Goal: Task Accomplishment & Management: Use online tool/utility

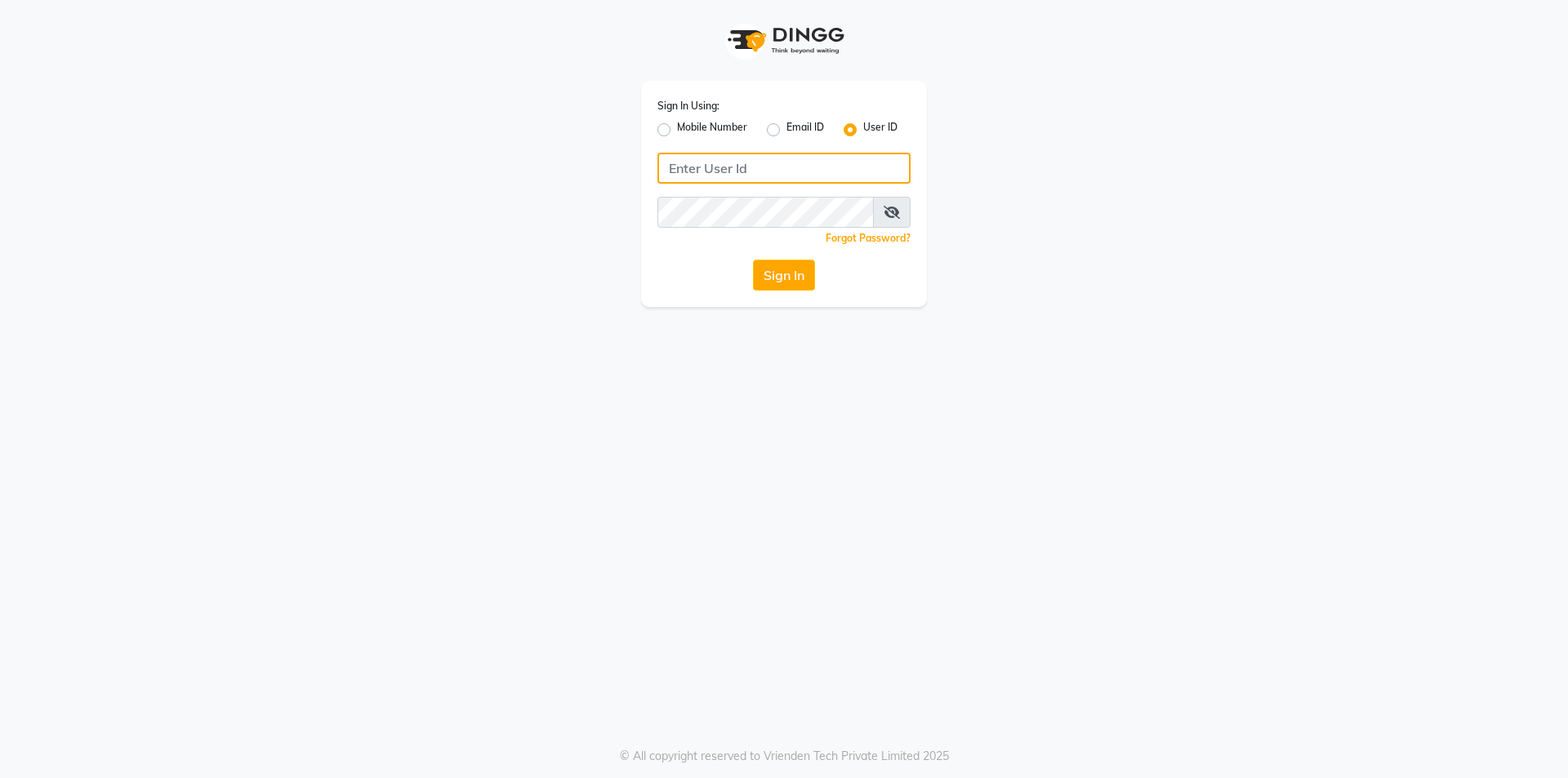
type input "trendsfamily"
click at [788, 281] on button "Sign In" at bounding box center [784, 274] width 62 height 31
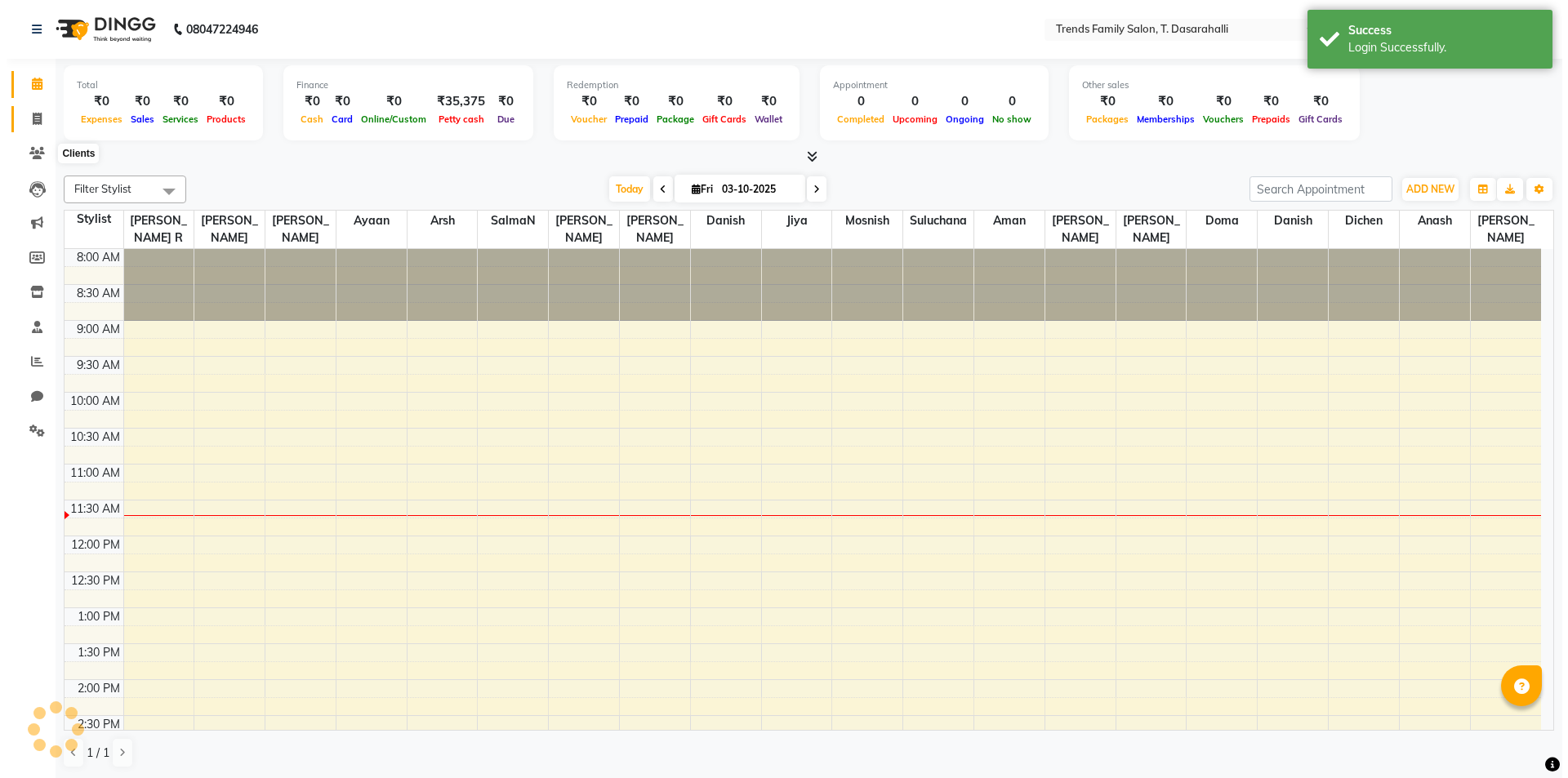
scroll to position [216, 0]
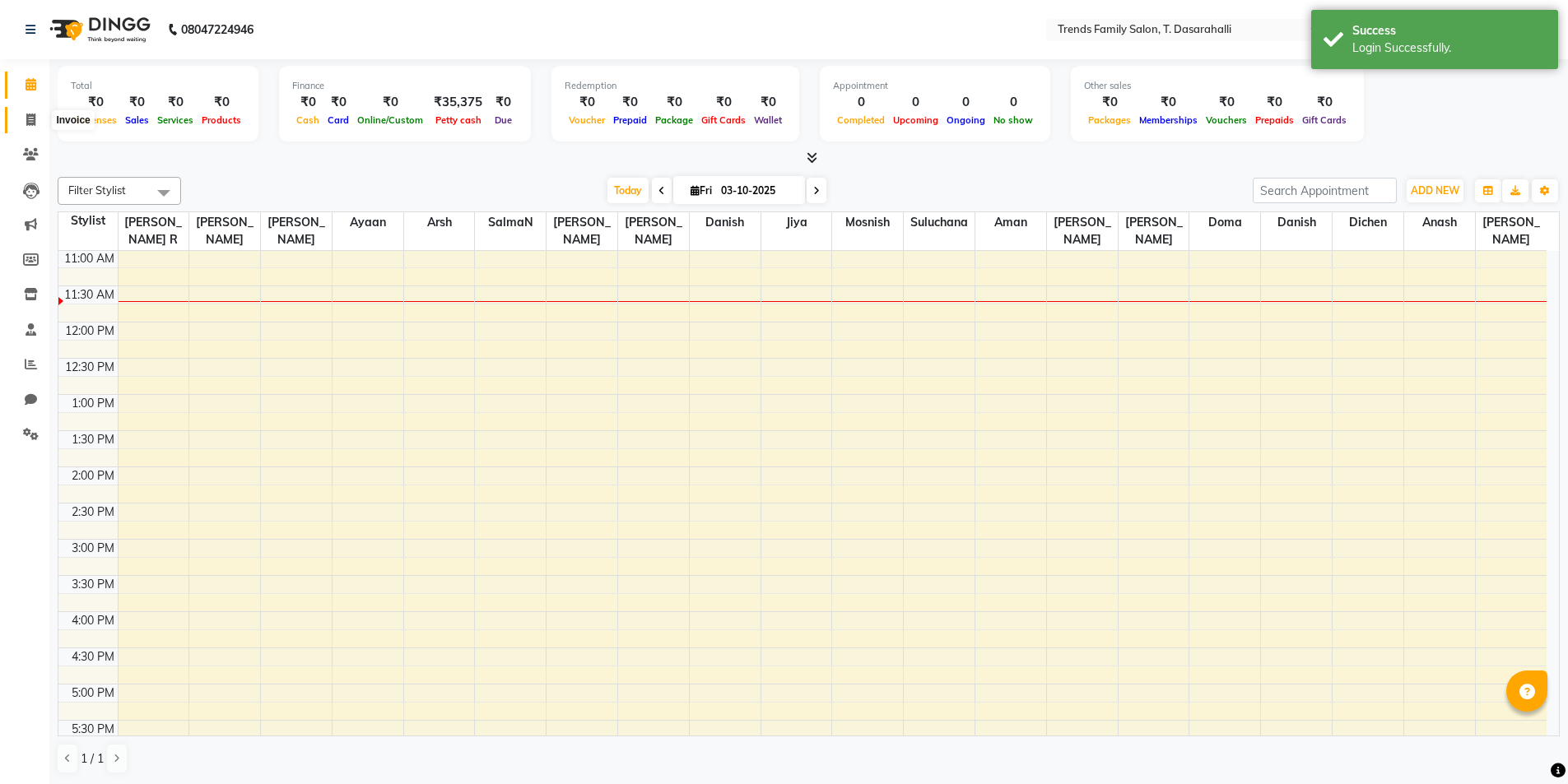
click at [30, 119] on icon at bounding box center [31, 119] width 9 height 12
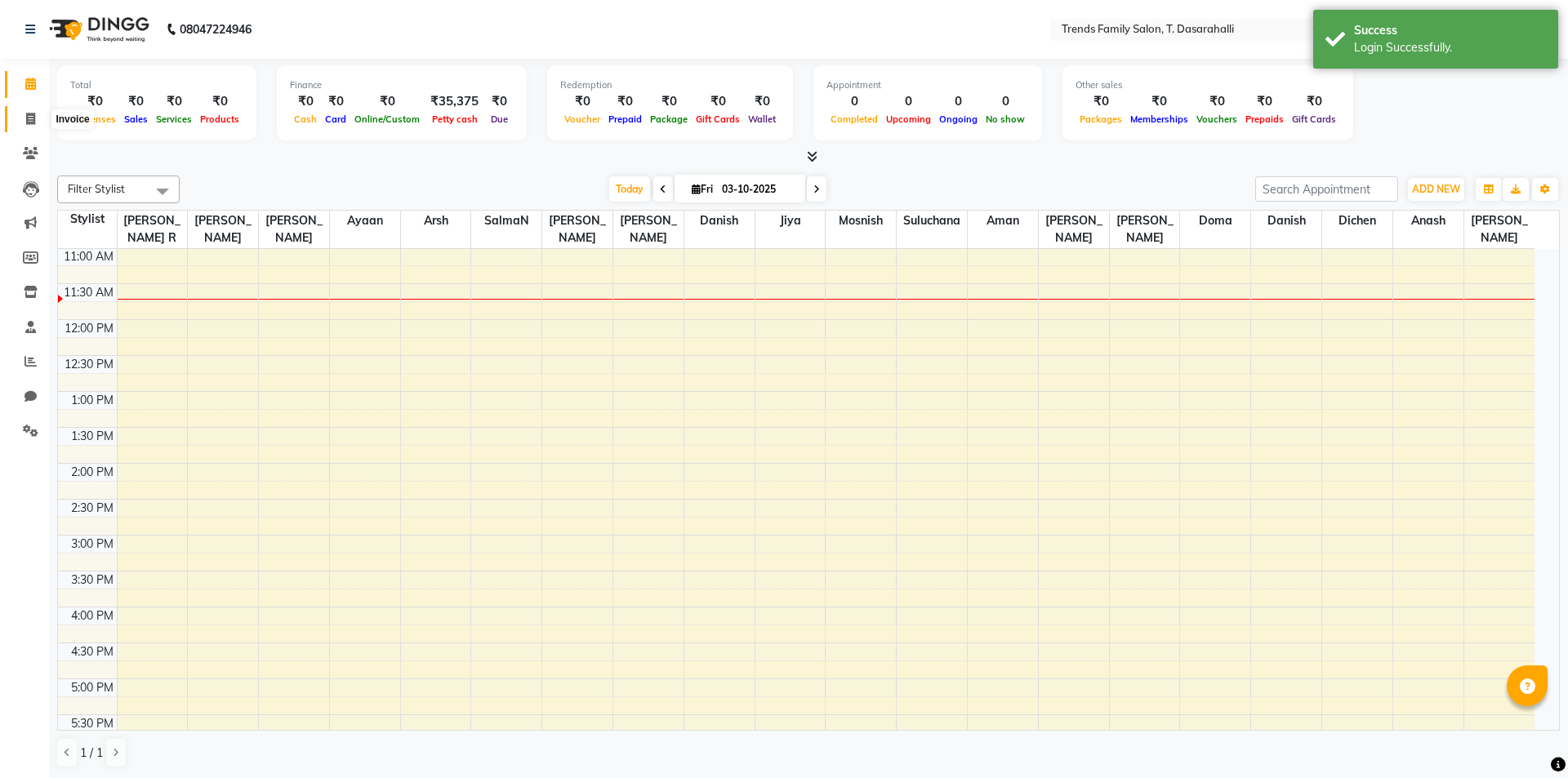
select select "8481"
select select "service"
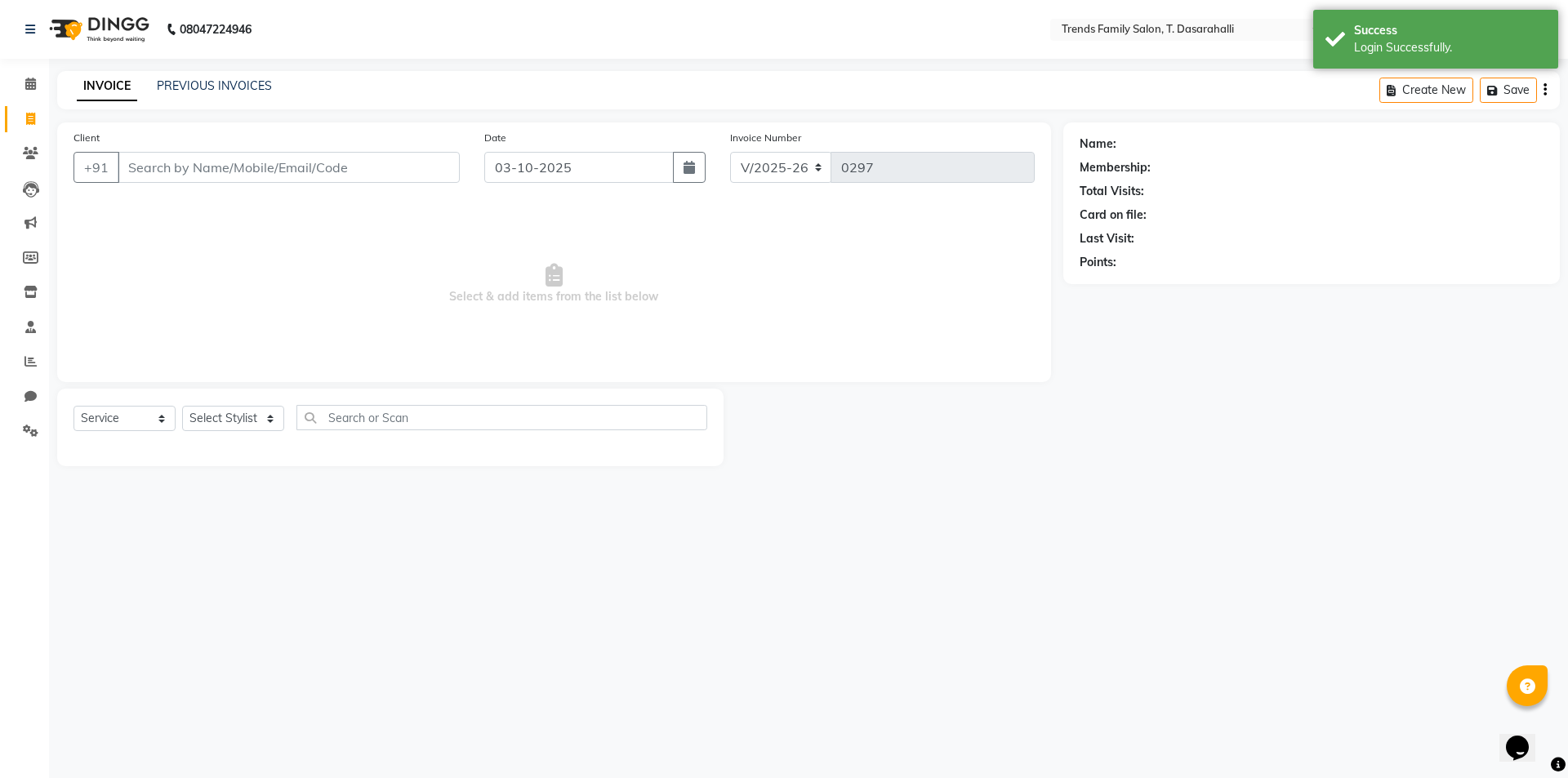
click at [284, 174] on input "Client" at bounding box center [289, 167] width 343 height 31
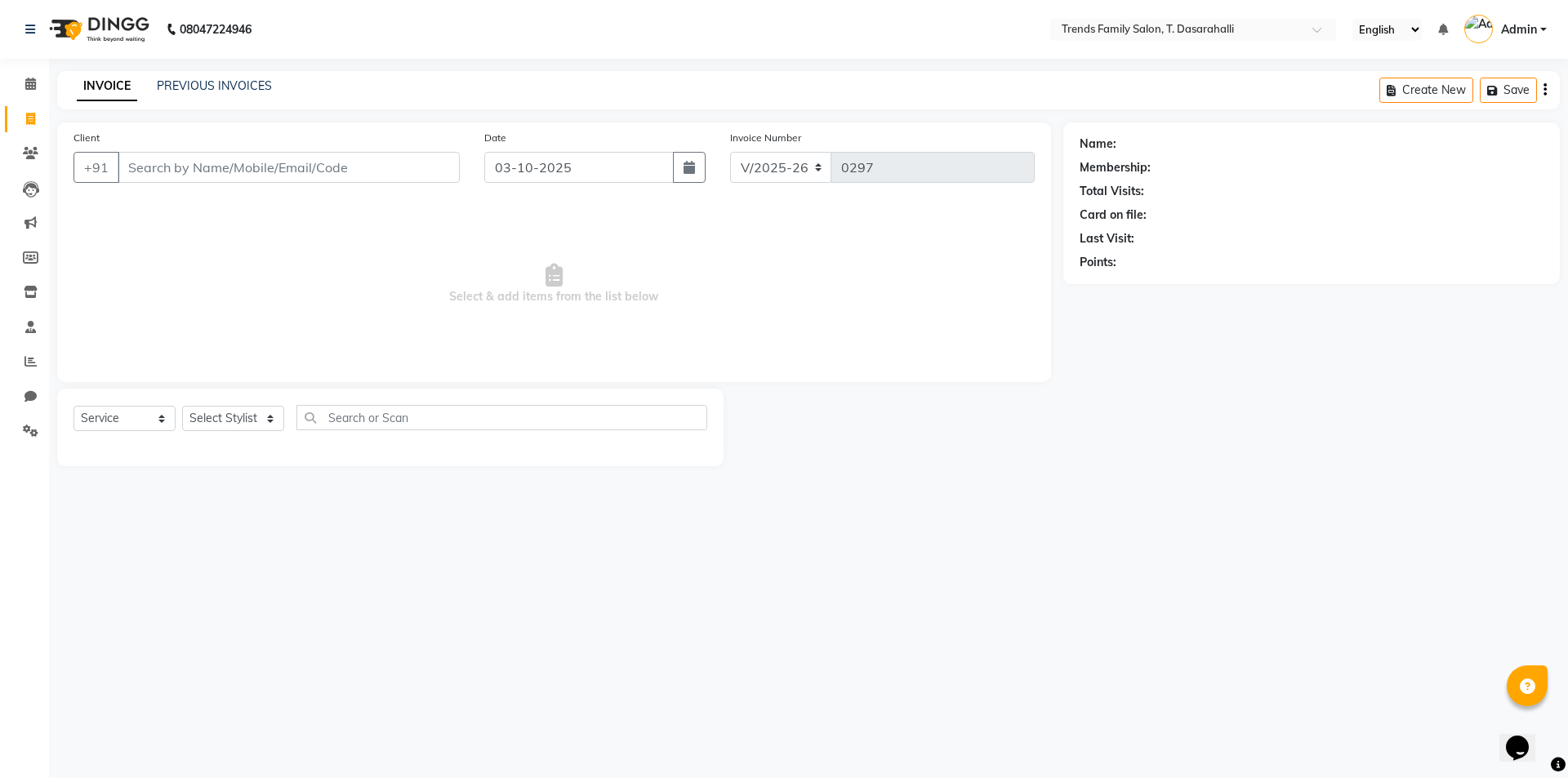
click at [195, 170] on input "Client" at bounding box center [289, 167] width 343 height 31
type input "9632779889"
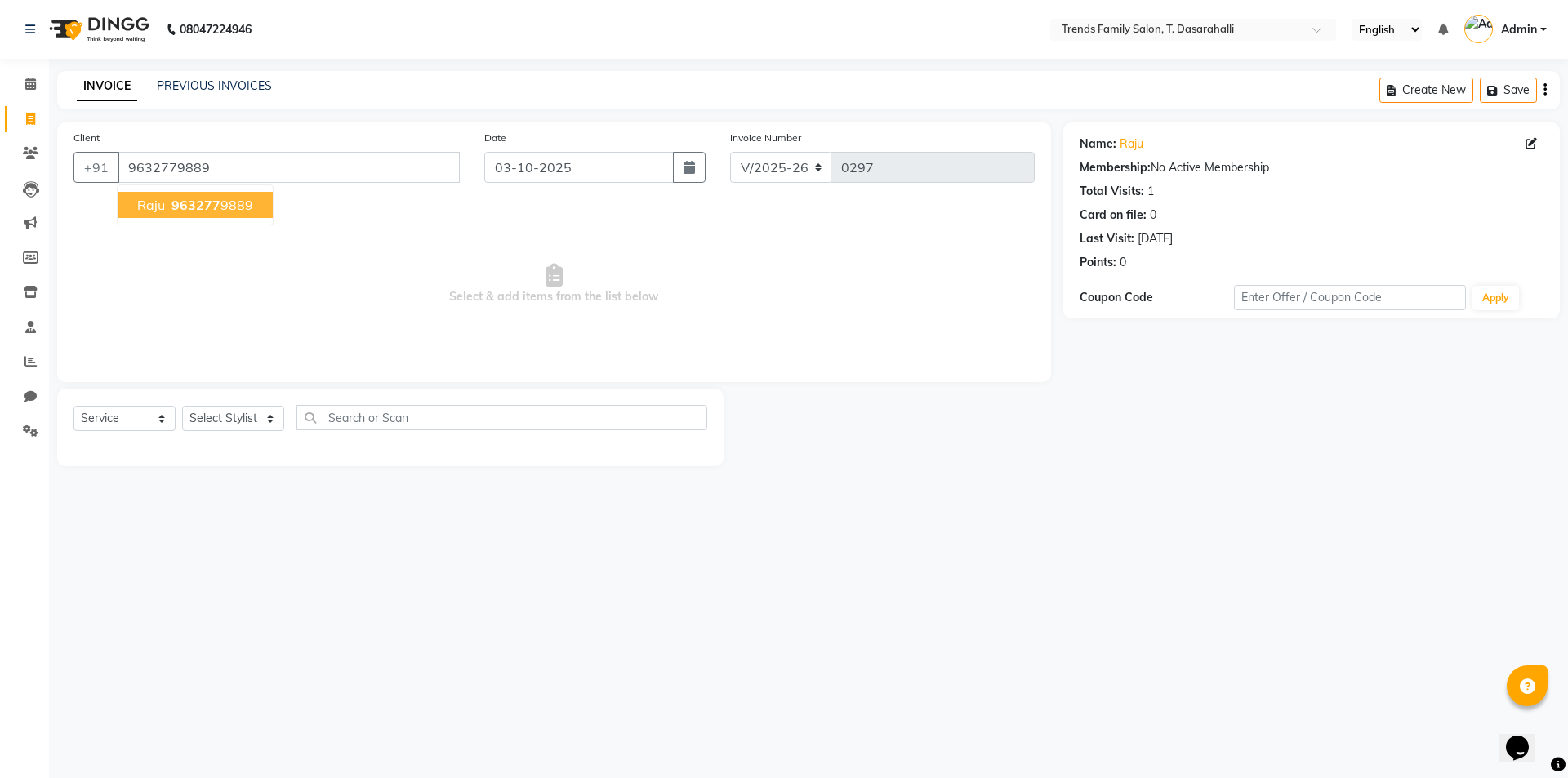
click at [217, 210] on span "963277" at bounding box center [196, 204] width 49 height 16
click at [235, 421] on select "Select Stylist [PERSON_NAME] [PERSON_NAME] Ayaan [PERSON_NAME] Danish Danish [P…" at bounding box center [233, 418] width 102 height 25
select select "84573"
click at [183, 406] on select "Select Stylist [PERSON_NAME] [PERSON_NAME] Ayaan [PERSON_NAME] Danish Danish [P…" at bounding box center [233, 418] width 102 height 25
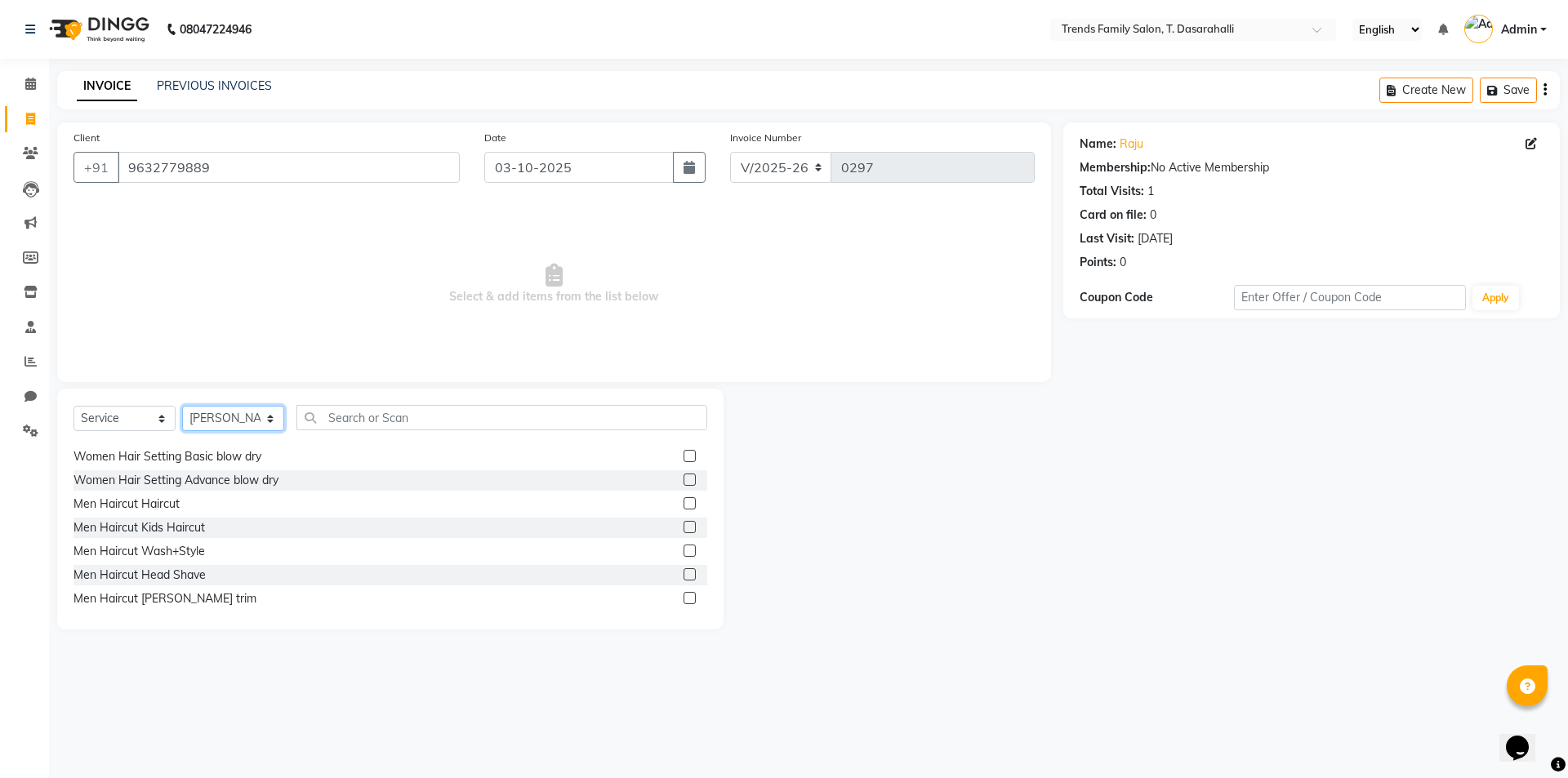
scroll to position [163, 0]
click at [683, 598] on label at bounding box center [689, 597] width 12 height 12
click at [683, 598] on input "checkbox" at bounding box center [688, 597] width 10 height 10
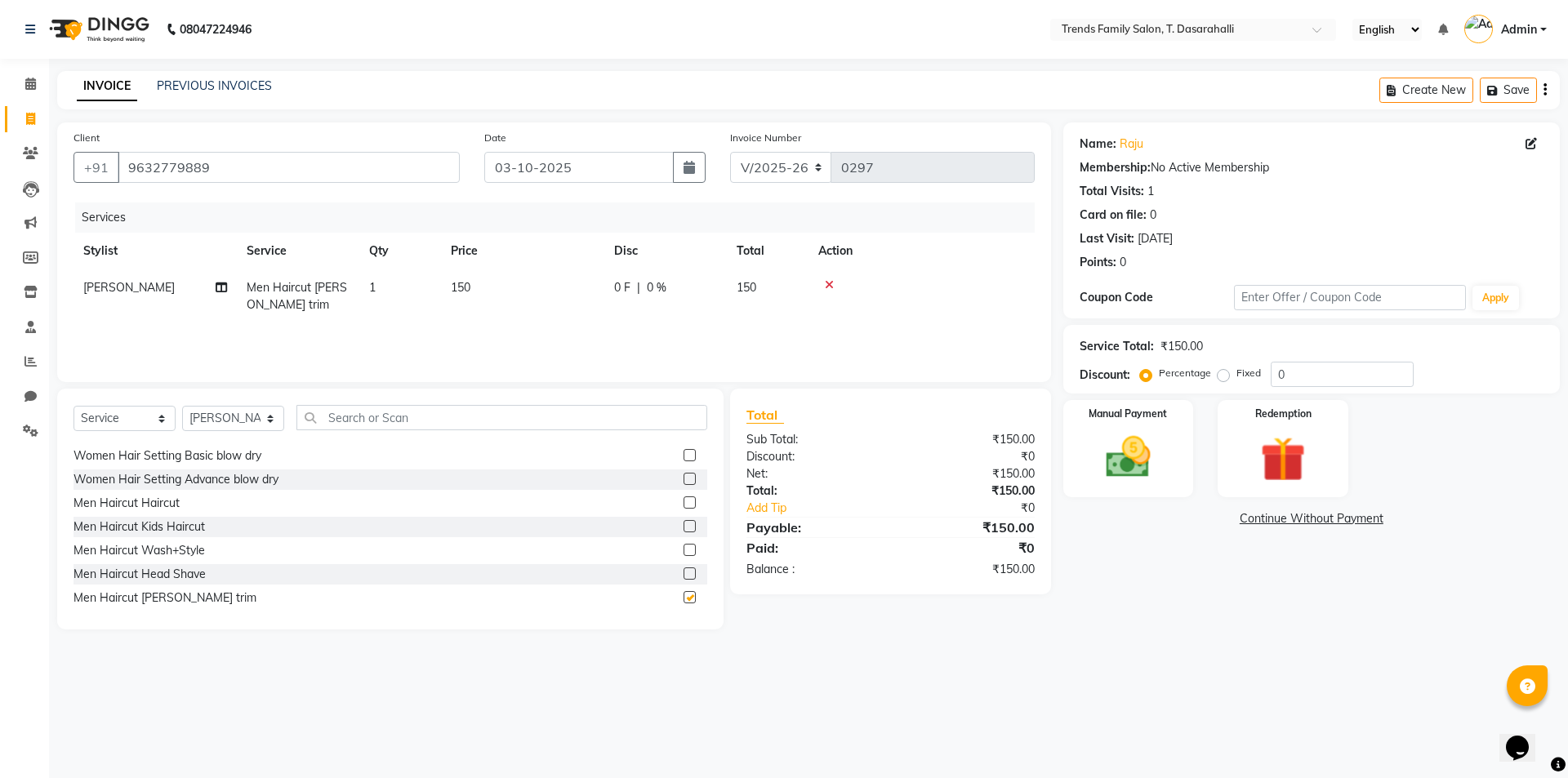
checkbox input "false"
click at [437, 278] on td "1" at bounding box center [400, 297] width 81 height 54
select select "84573"
drag, startPoint x: 572, startPoint y: 292, endPoint x: 253, endPoint y: 275, distance: 319.5
click at [447, 303] on tr "[PERSON_NAME] [PERSON_NAME] [PERSON_NAME] Danish Danish [PERSON_NAME] R Dichen …" at bounding box center [554, 304] width 961 height 69
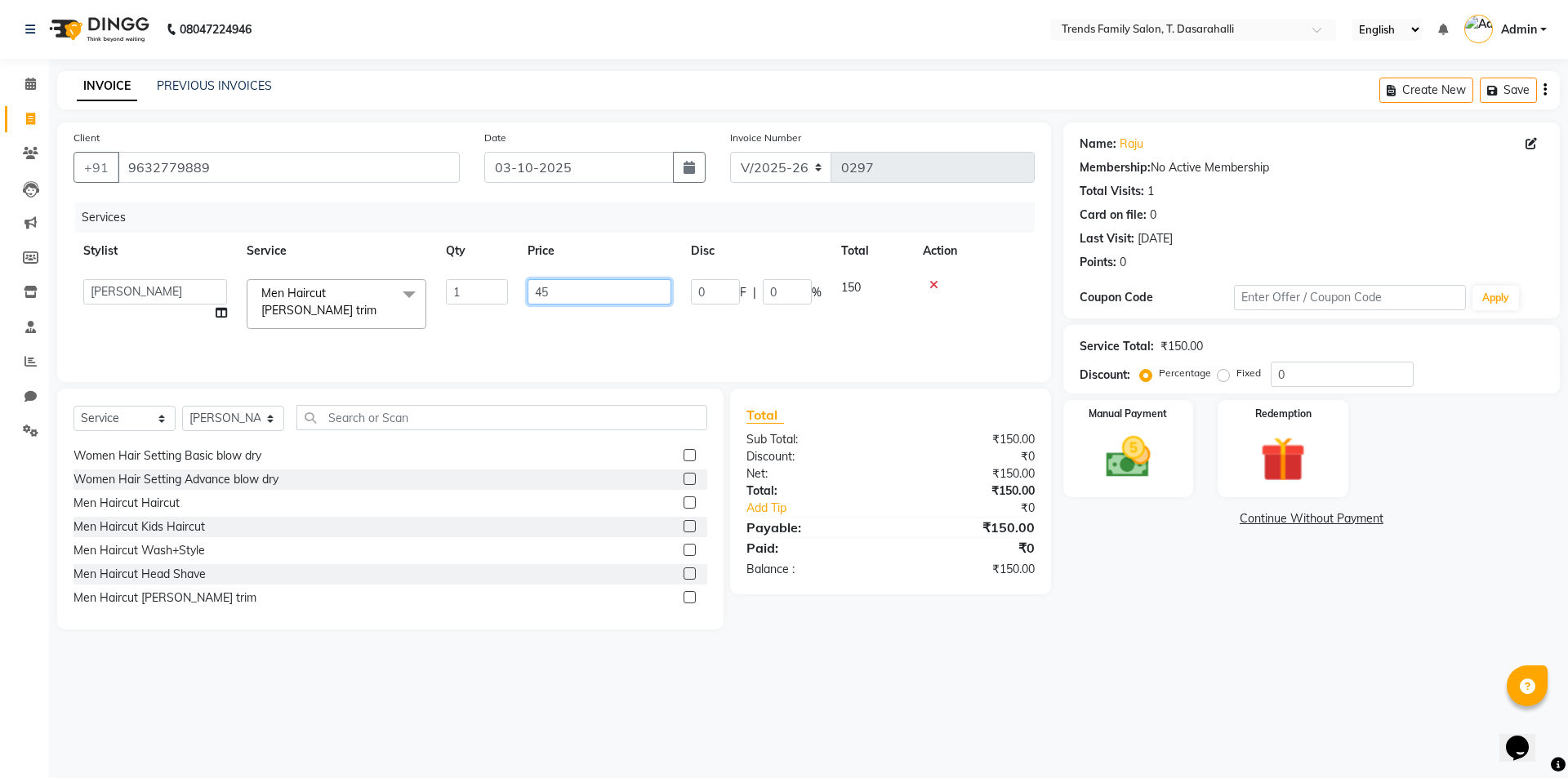
type input "450"
click at [400, 210] on div "Services" at bounding box center [561, 217] width 972 height 30
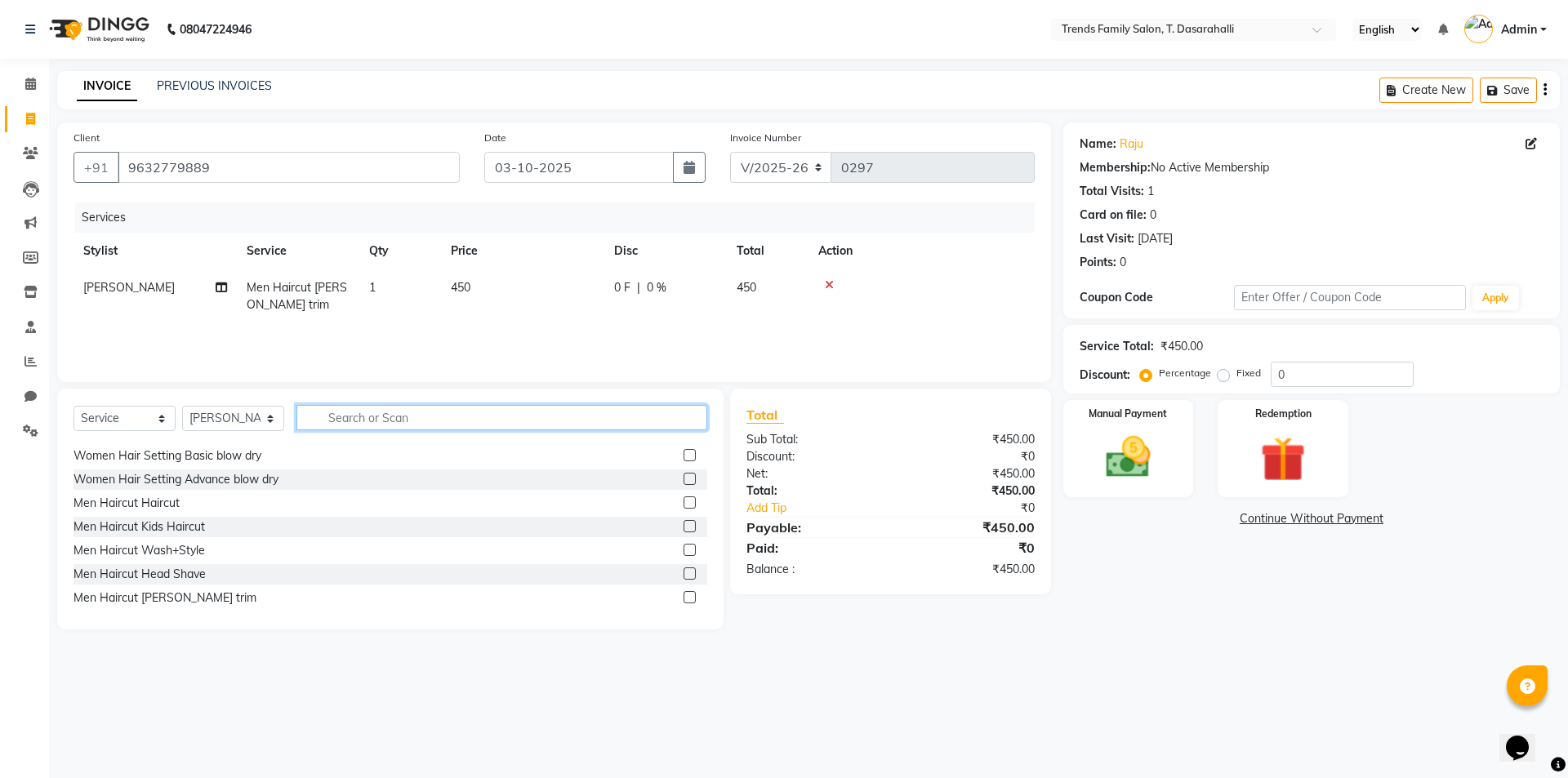
click at [341, 417] on input "text" at bounding box center [502, 418] width 411 height 25
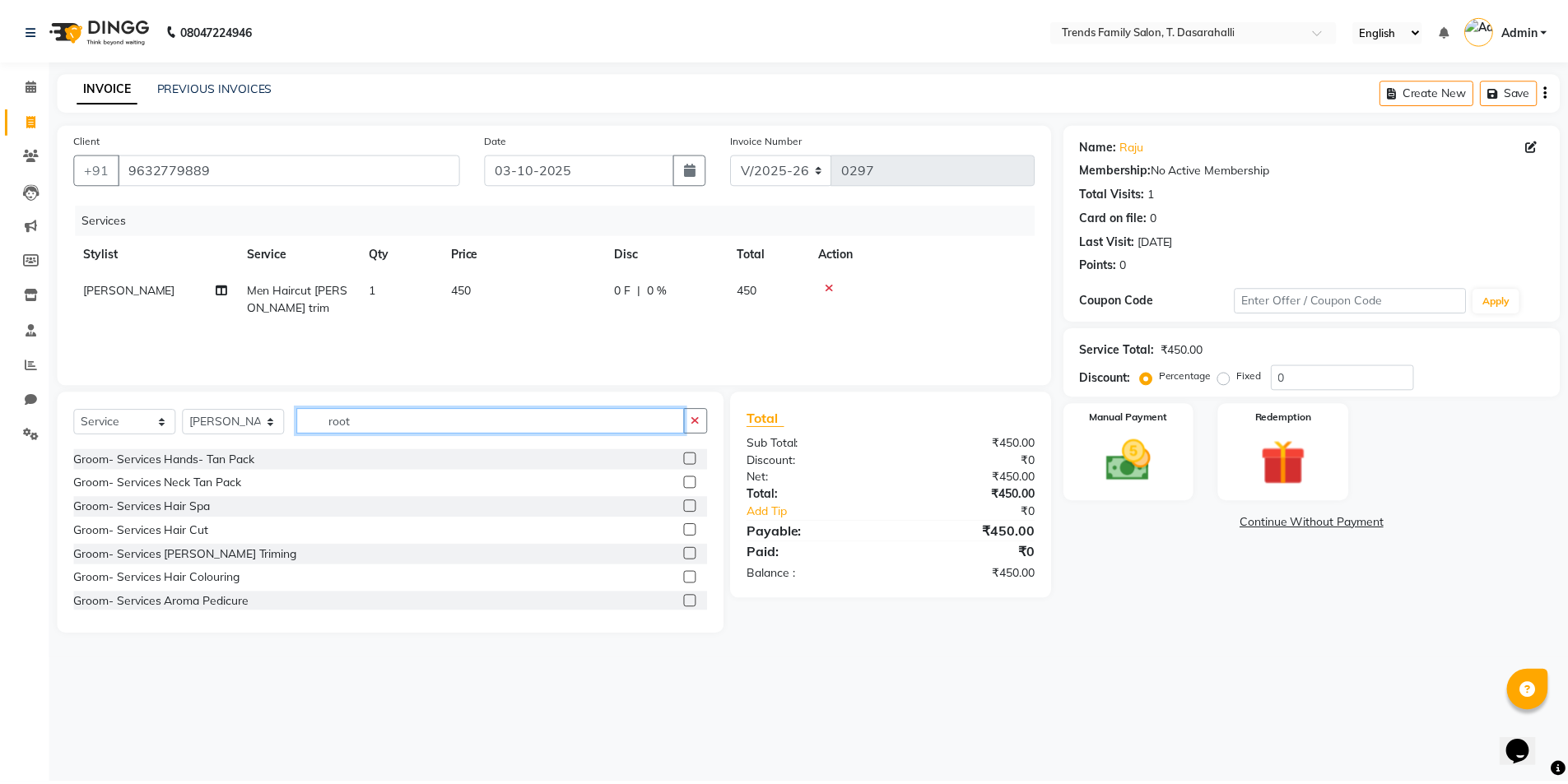
scroll to position [0, 0]
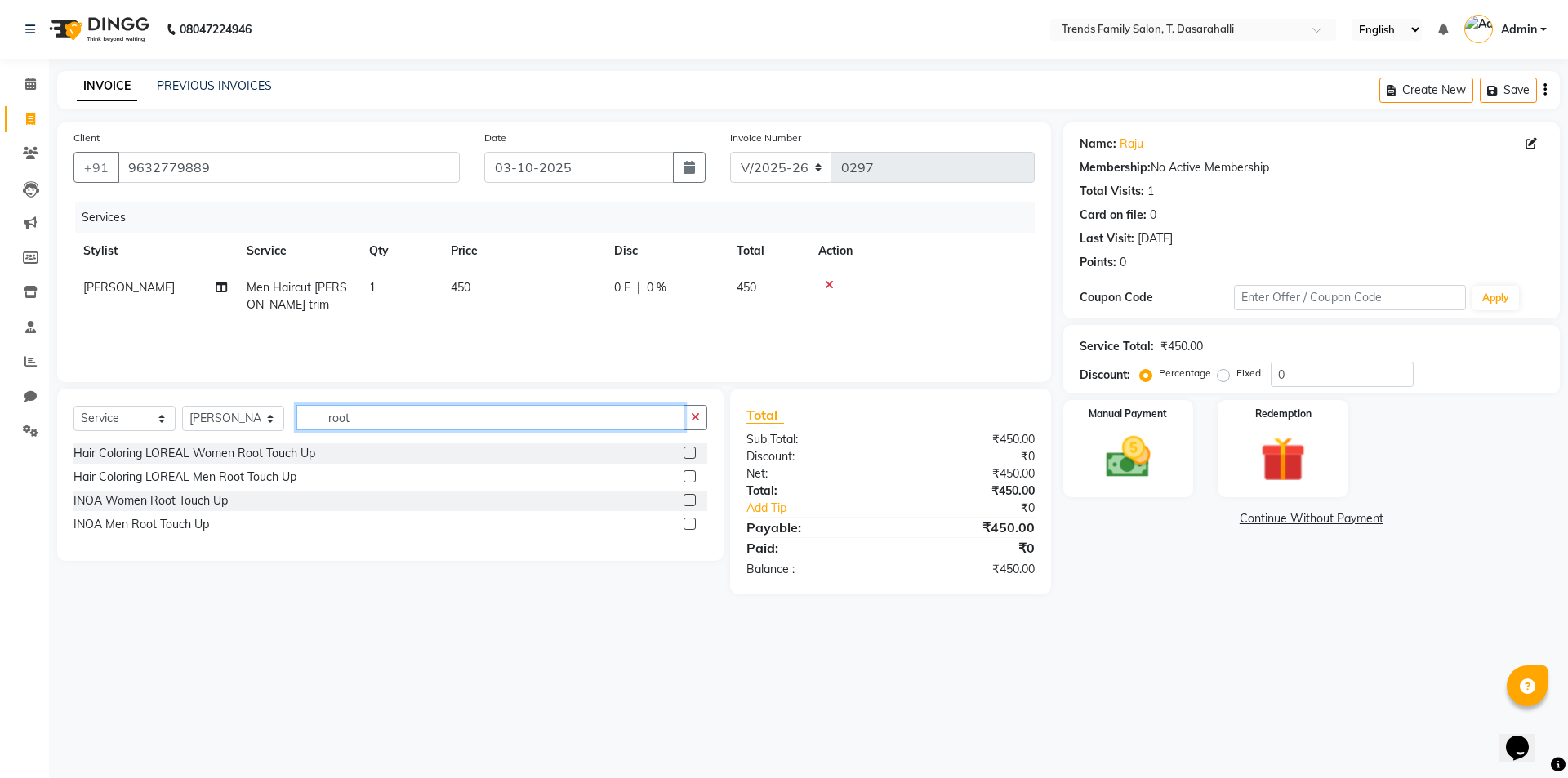
type input "root"
click at [688, 478] on label at bounding box center [689, 476] width 12 height 12
click at [688, 478] on input "checkbox" at bounding box center [688, 477] width 10 height 10
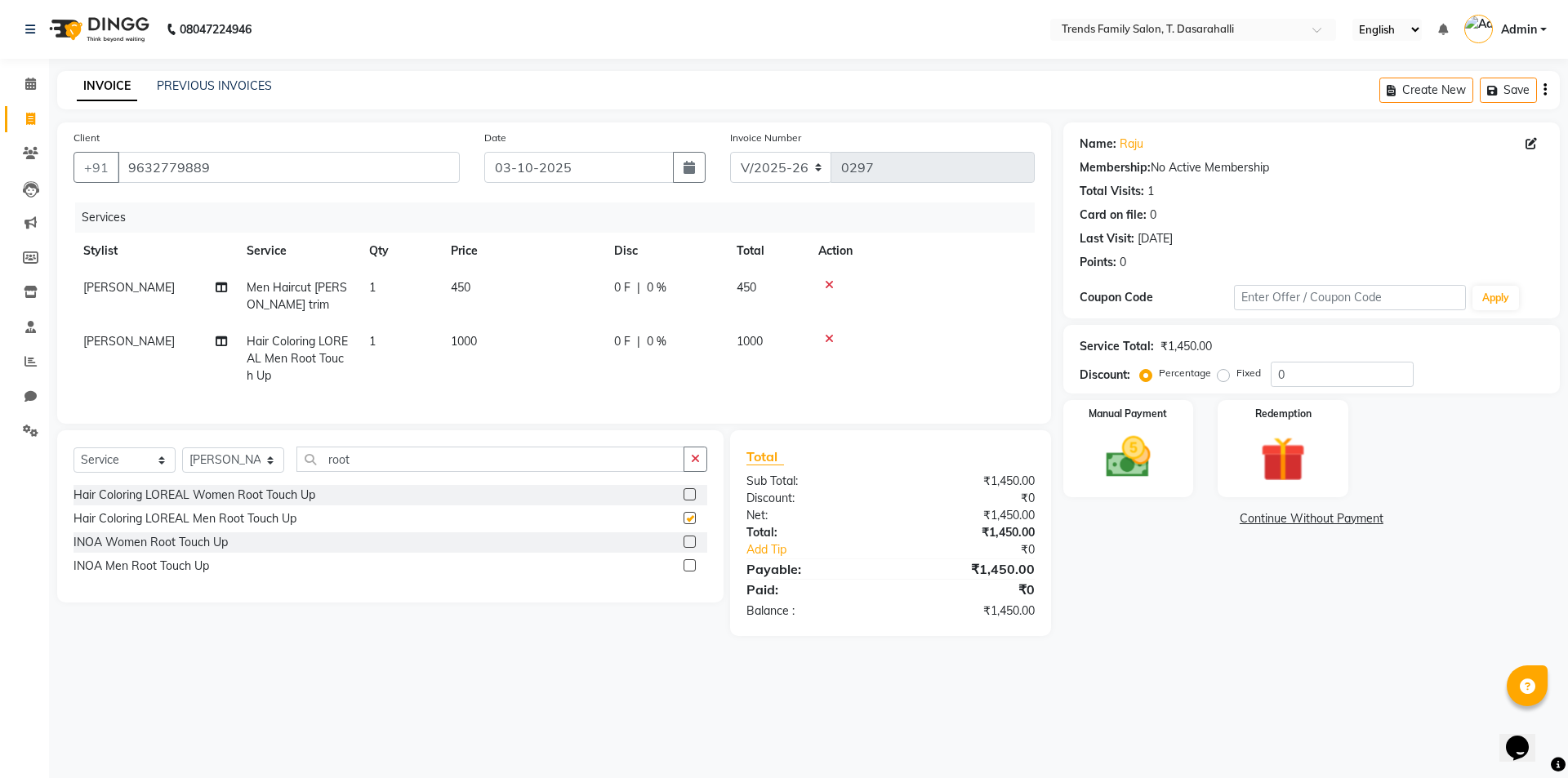
checkbox input "false"
drag, startPoint x: 420, startPoint y: 340, endPoint x: 500, endPoint y: 363, distance: 83.2
click at [421, 340] on td "1" at bounding box center [400, 359] width 81 height 71
select select "84573"
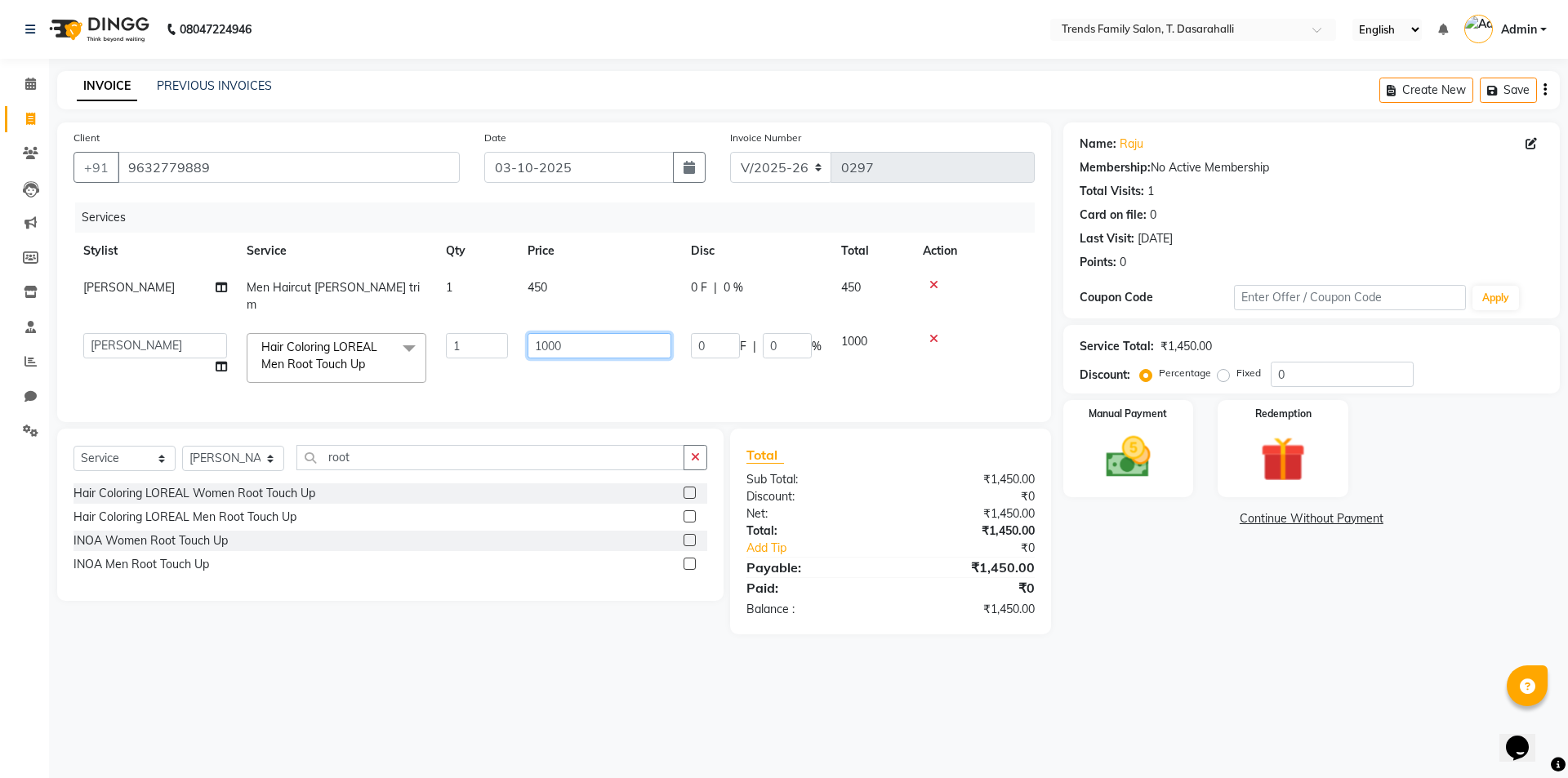
drag, startPoint x: 611, startPoint y: 334, endPoint x: 0, endPoint y: 263, distance: 615.1
click at [465, 340] on tr "[PERSON_NAME] [PERSON_NAME] [PERSON_NAME] Danish Danish [PERSON_NAME] R Dichen …" at bounding box center [554, 358] width 961 height 69
type input "7"
type input "1000"
drag, startPoint x: 1341, startPoint y: 381, endPoint x: 144, endPoint y: 272, distance: 1202.0
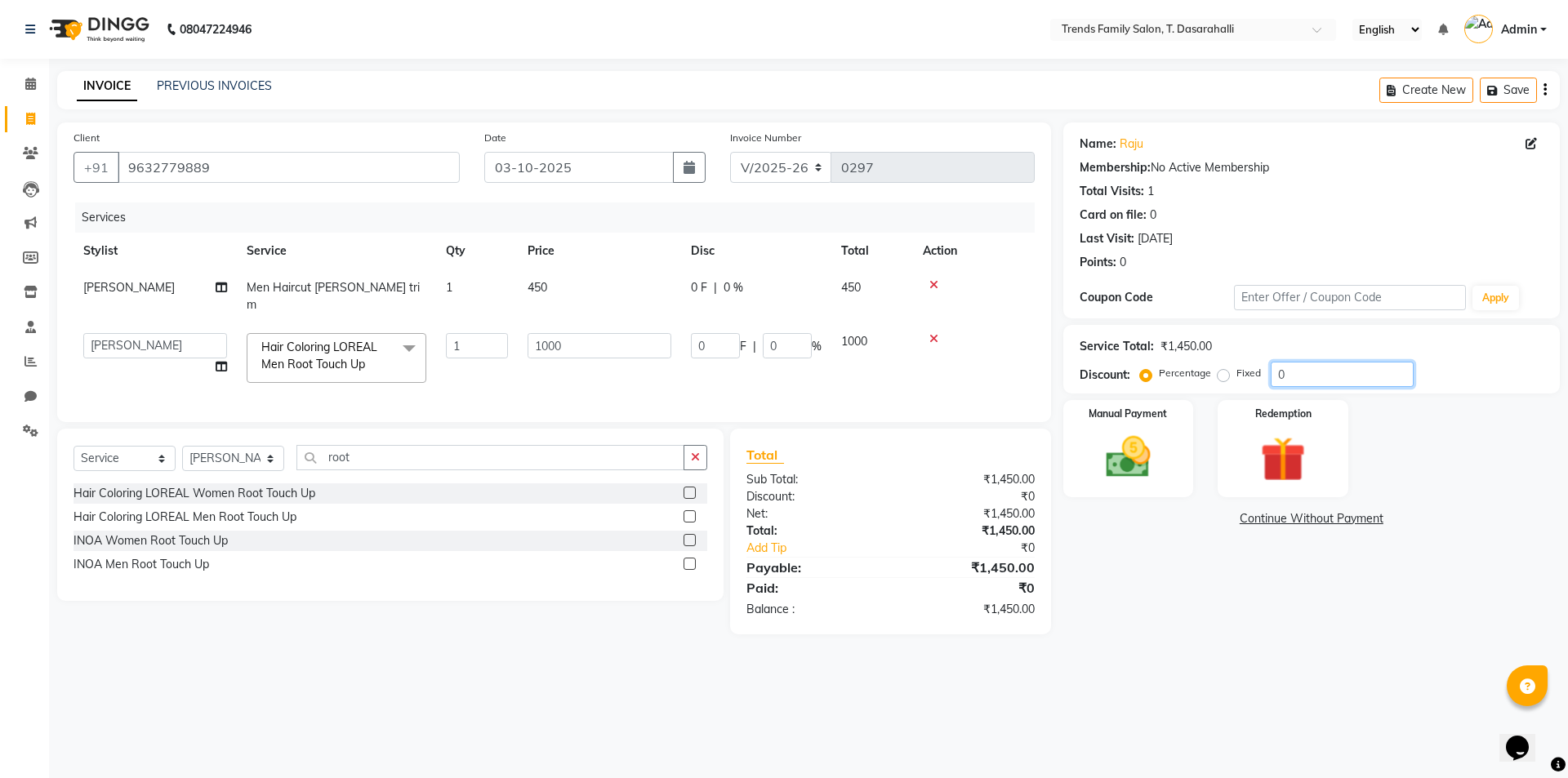
click at [791, 404] on div "Client [PHONE_NUMBER] Date [DATE] Invoice Number V/2025 V/[PHONE_NUMBER] Servic…" at bounding box center [808, 378] width 1527 height 512
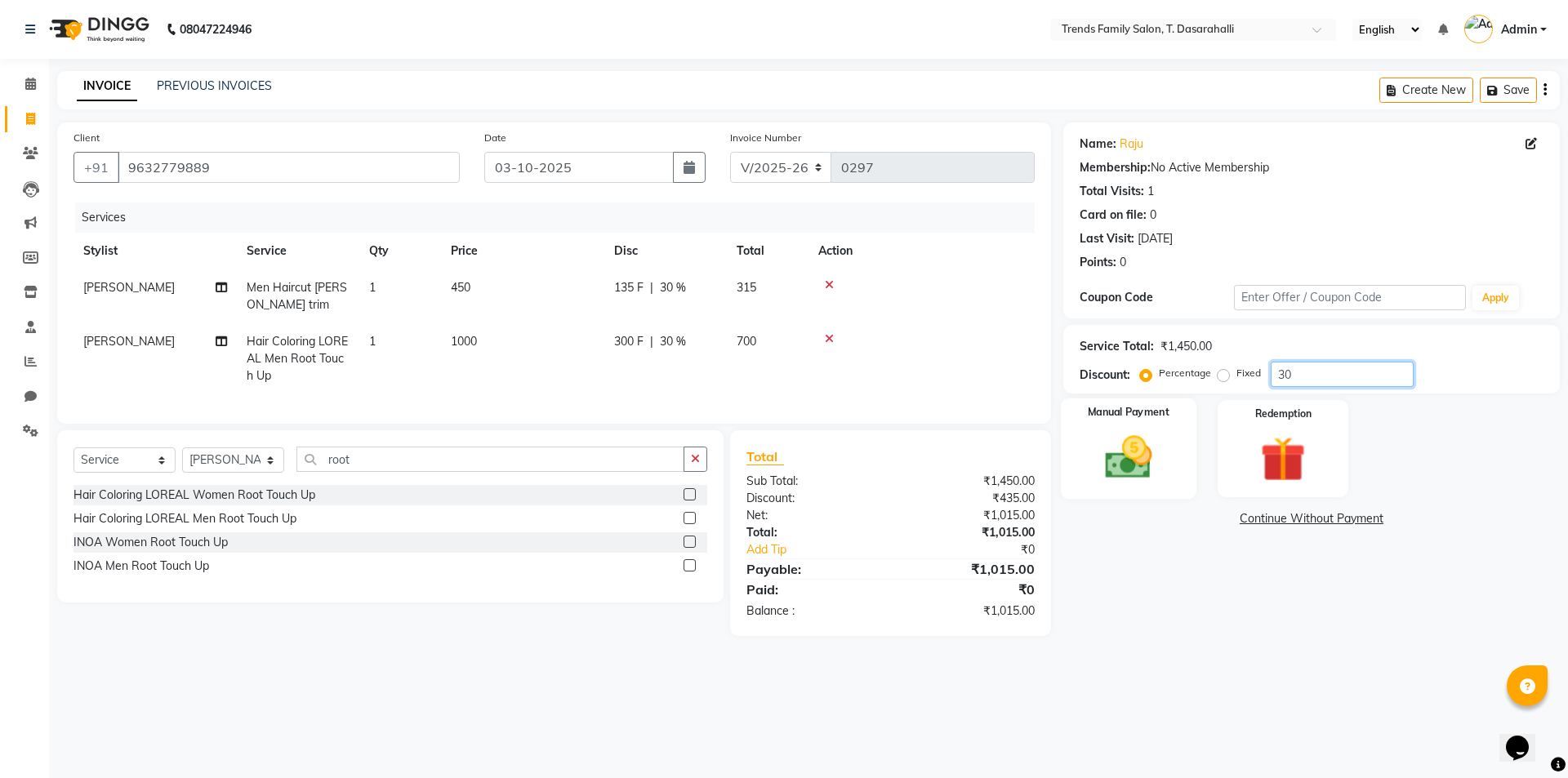
type input "30"
click at [1161, 427] on div "Manual Payment" at bounding box center [1127, 448] width 136 height 100
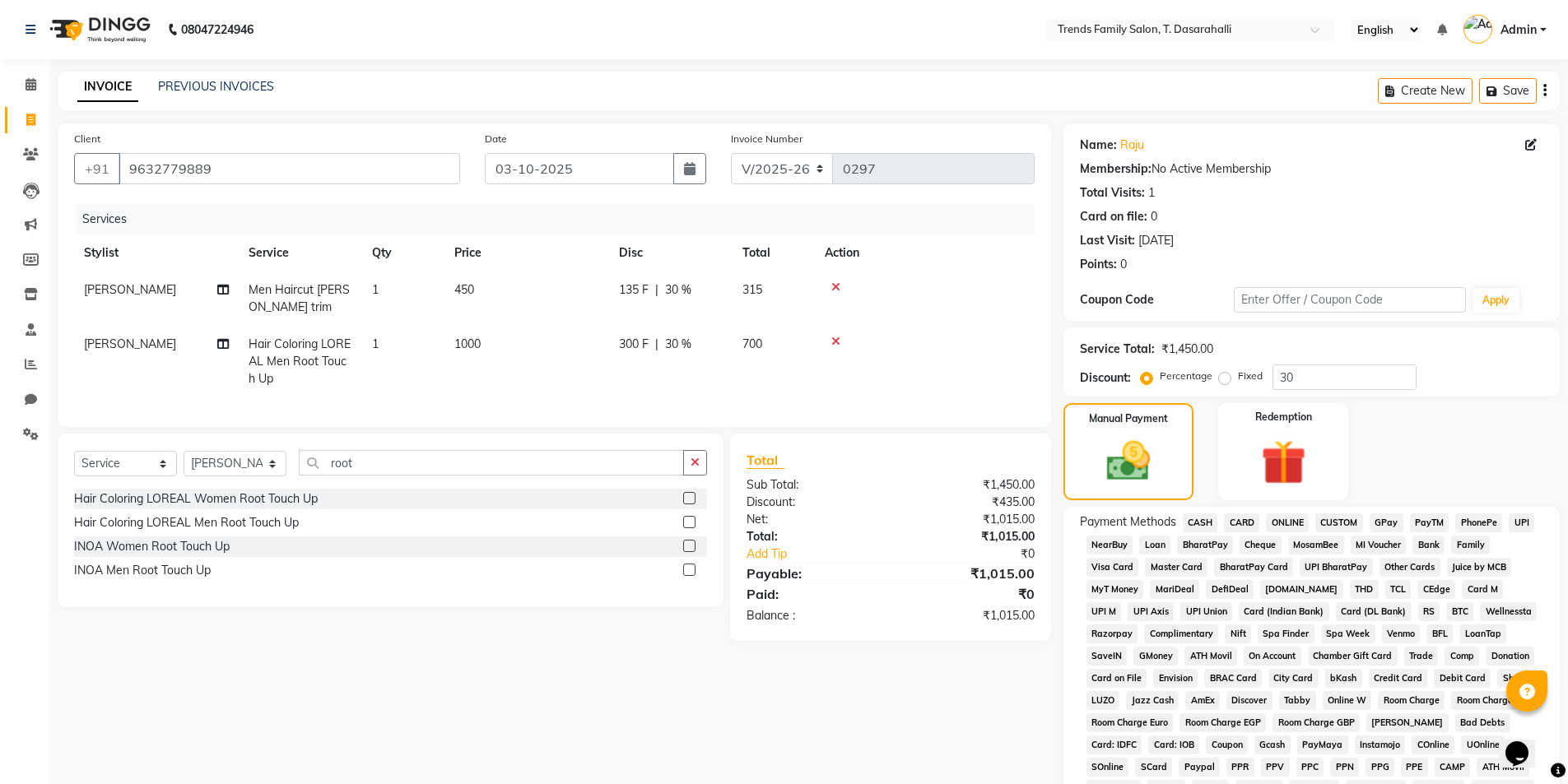
click at [1288, 525] on span "ONLINE" at bounding box center [1287, 523] width 42 height 19
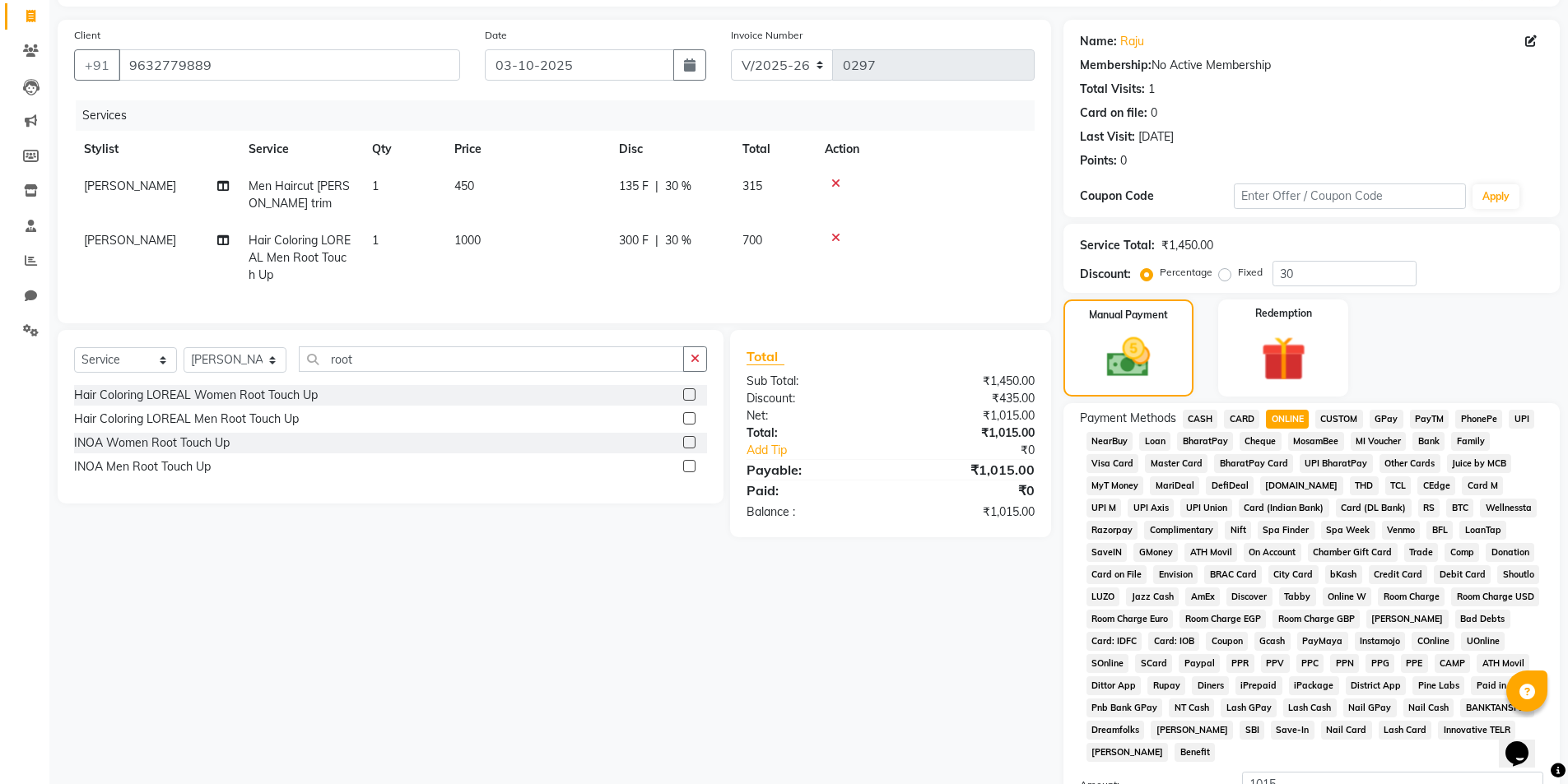
scroll to position [300, 0]
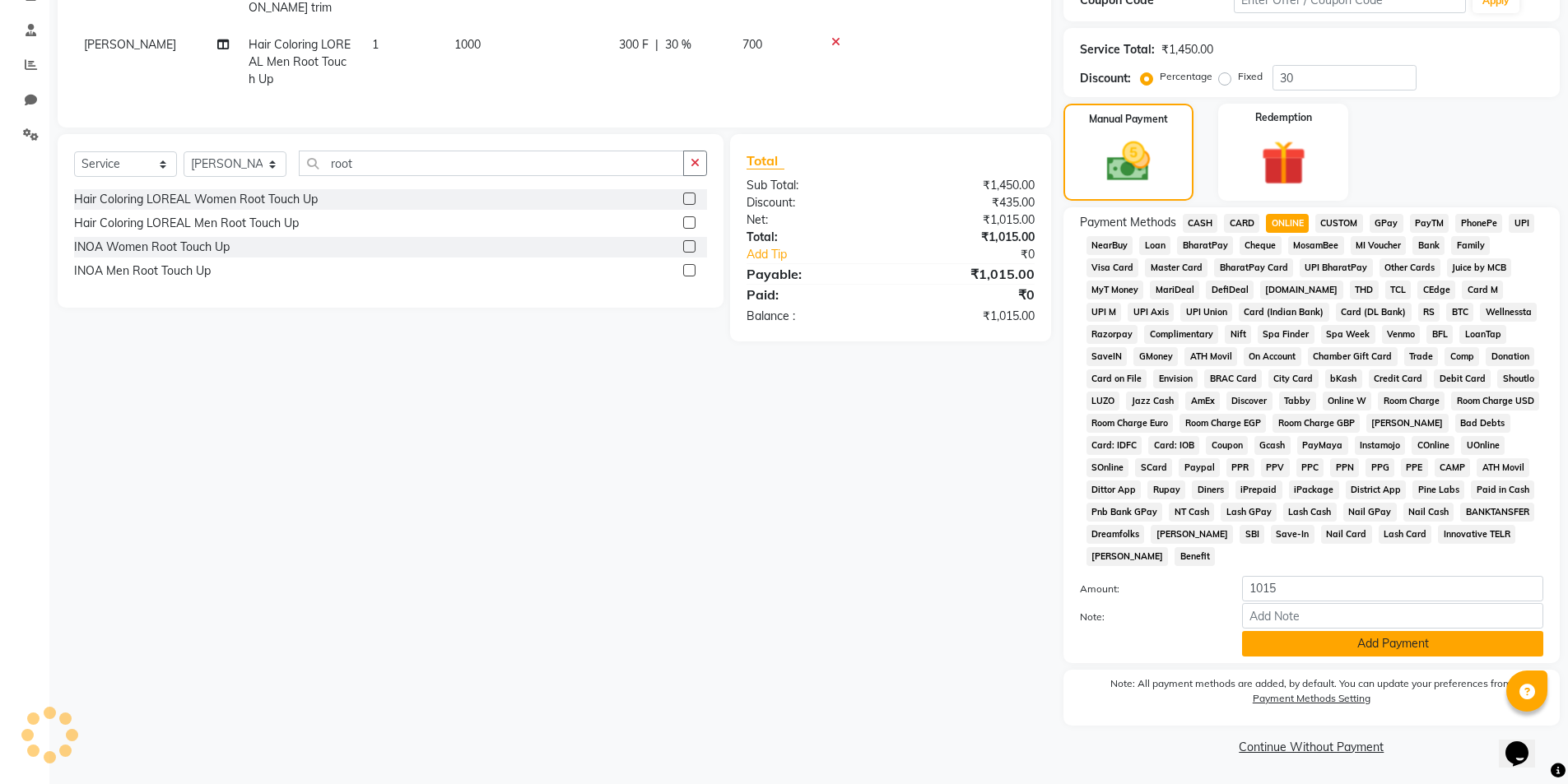
click at [1322, 655] on button "Add Payment" at bounding box center [1392, 643] width 301 height 25
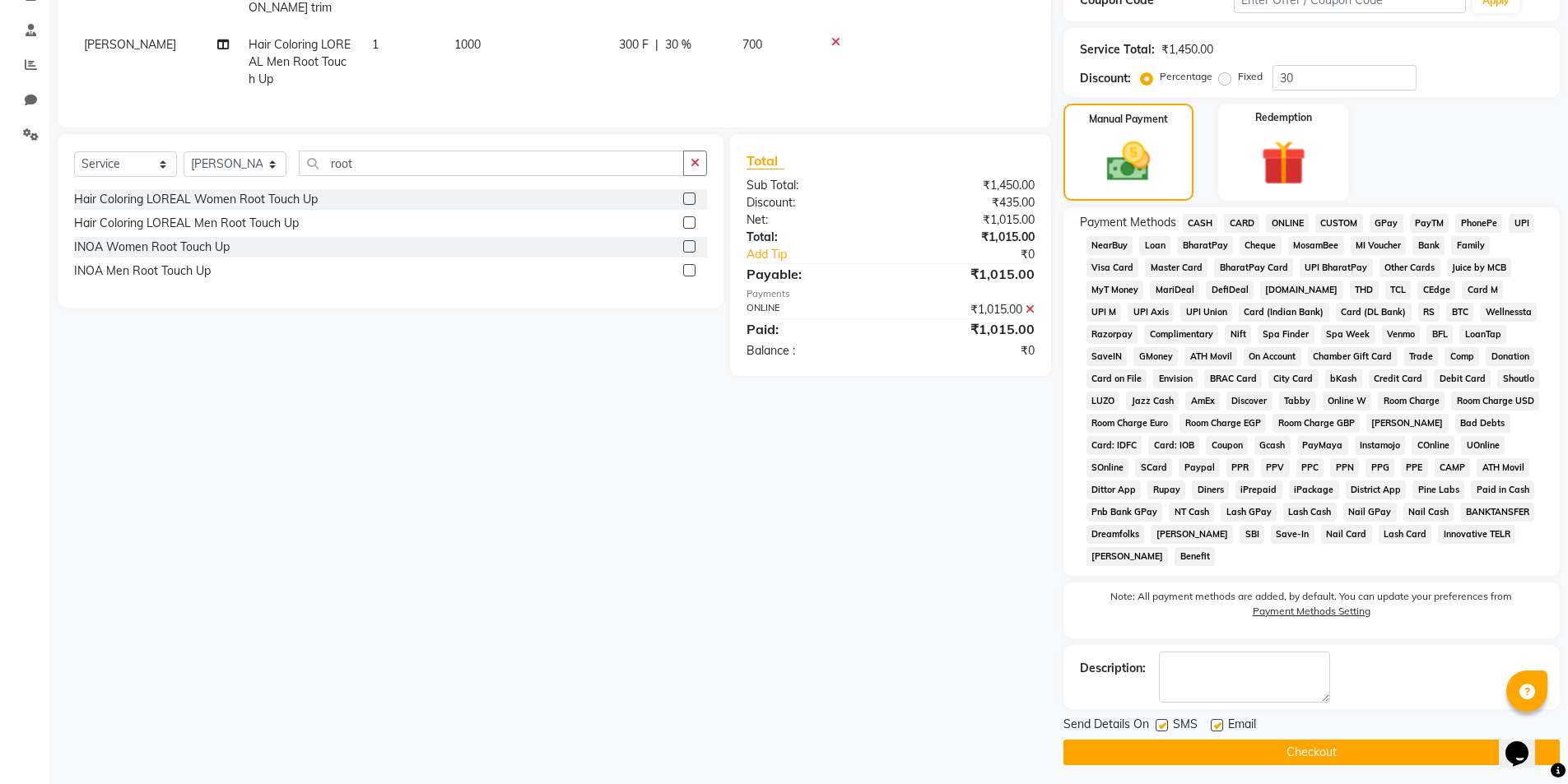
click at [1326, 759] on button "Checkout" at bounding box center [1311, 752] width 496 height 25
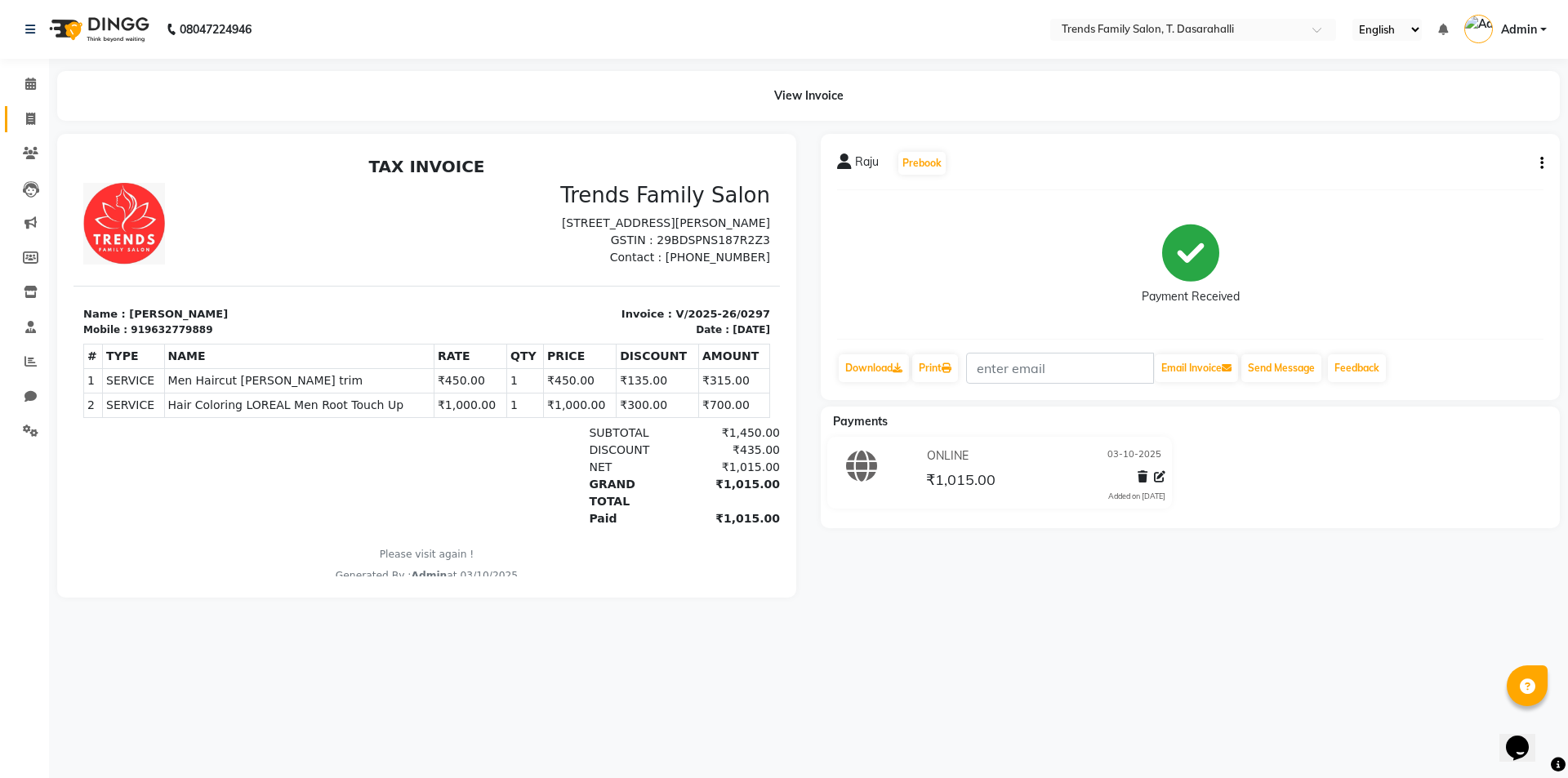
click at [29, 112] on icon at bounding box center [31, 118] width 9 height 12
select select "service"
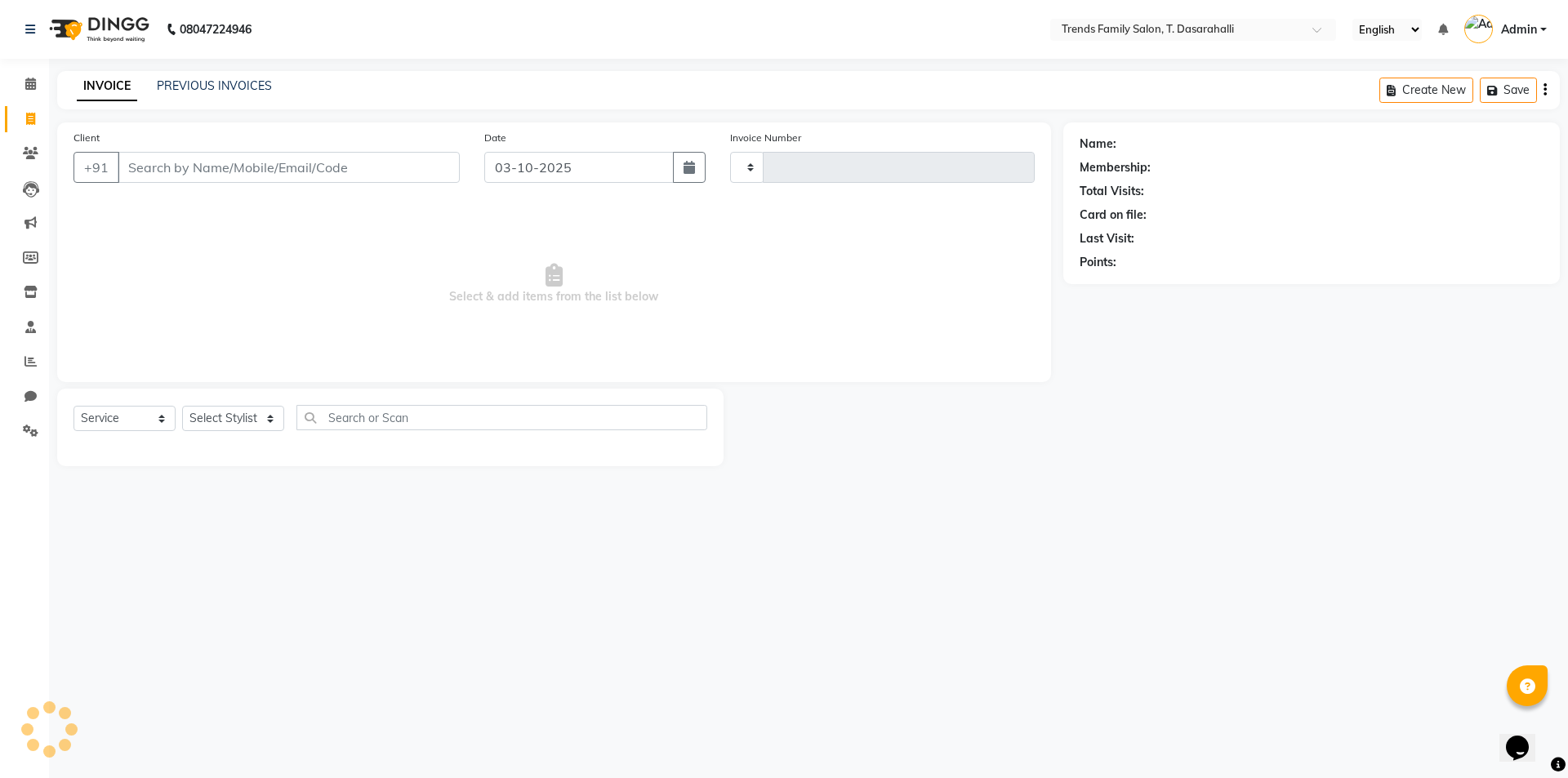
type input "0298"
select select "8481"
click at [149, 163] on input "Client" at bounding box center [289, 167] width 343 height 31
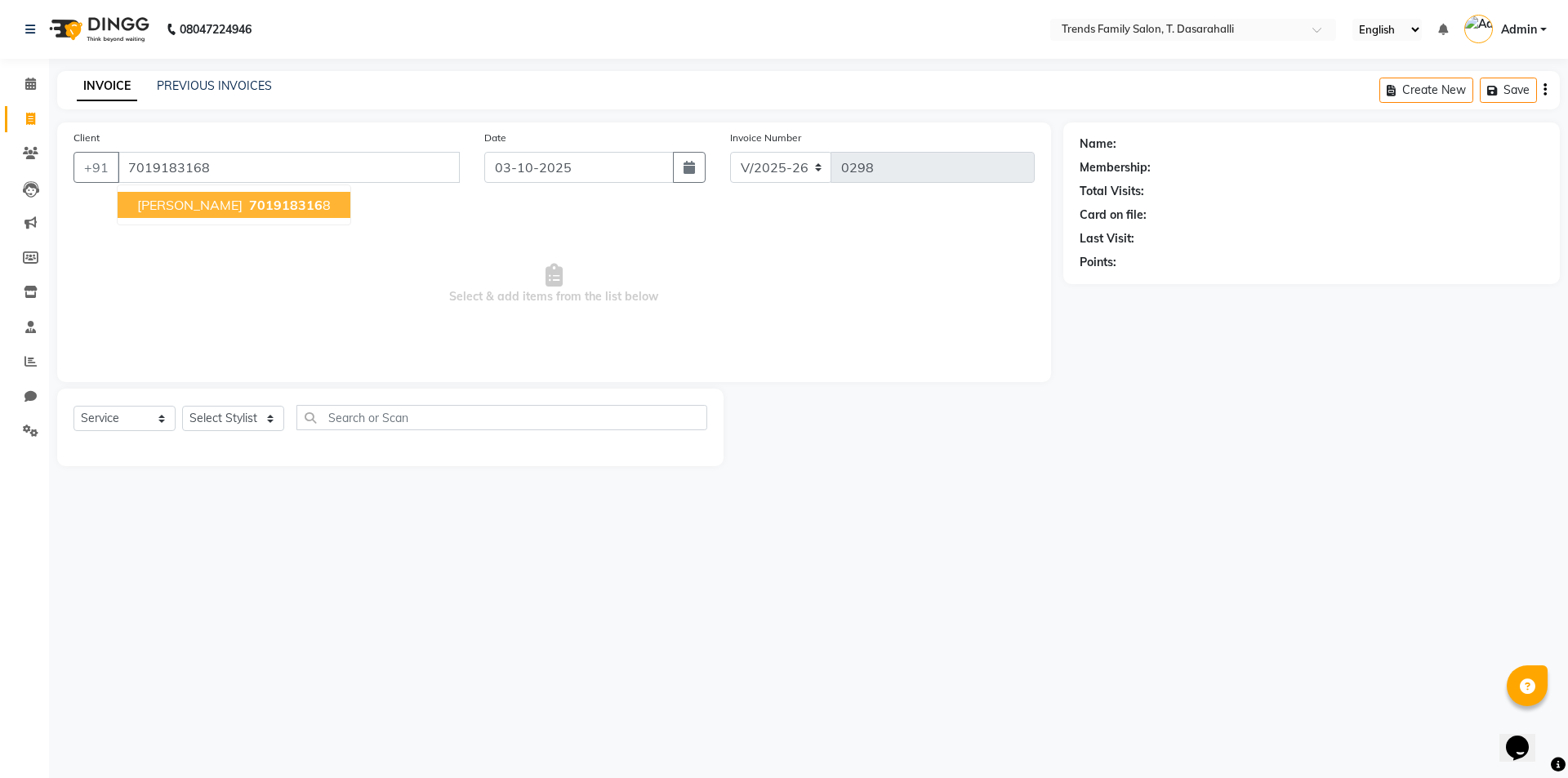
type input "7019183168"
click at [250, 211] on span "701918316" at bounding box center [286, 204] width 74 height 16
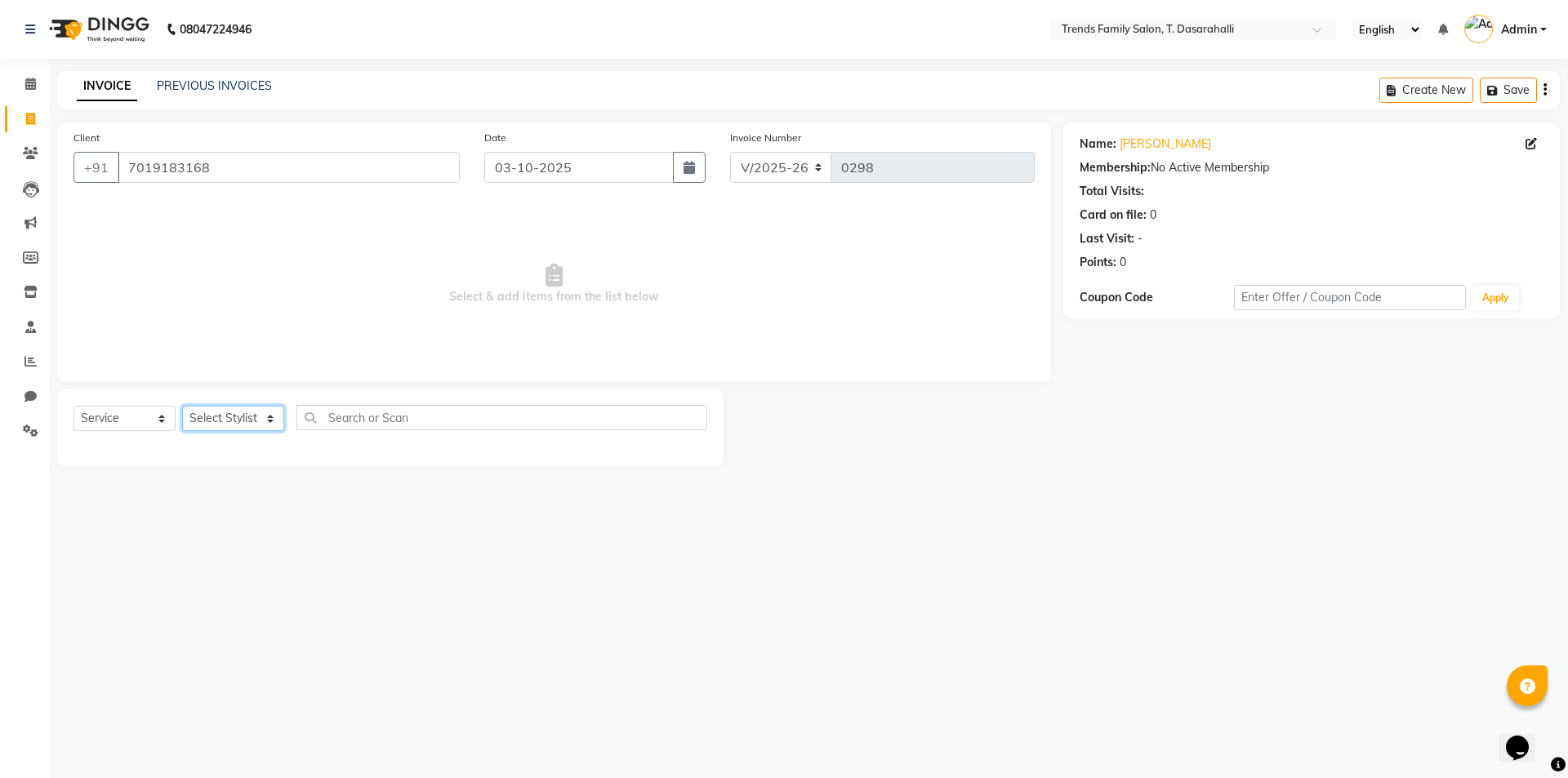
click at [214, 423] on select "Select Stylist [PERSON_NAME] [PERSON_NAME] Ayaan [PERSON_NAME] Danish Danish [P…" at bounding box center [233, 418] width 102 height 25
select select "82935"
click at [183, 406] on select "Select Stylist [PERSON_NAME] [PERSON_NAME] Ayaan [PERSON_NAME] Danish Danish [P…" at bounding box center [233, 418] width 102 height 25
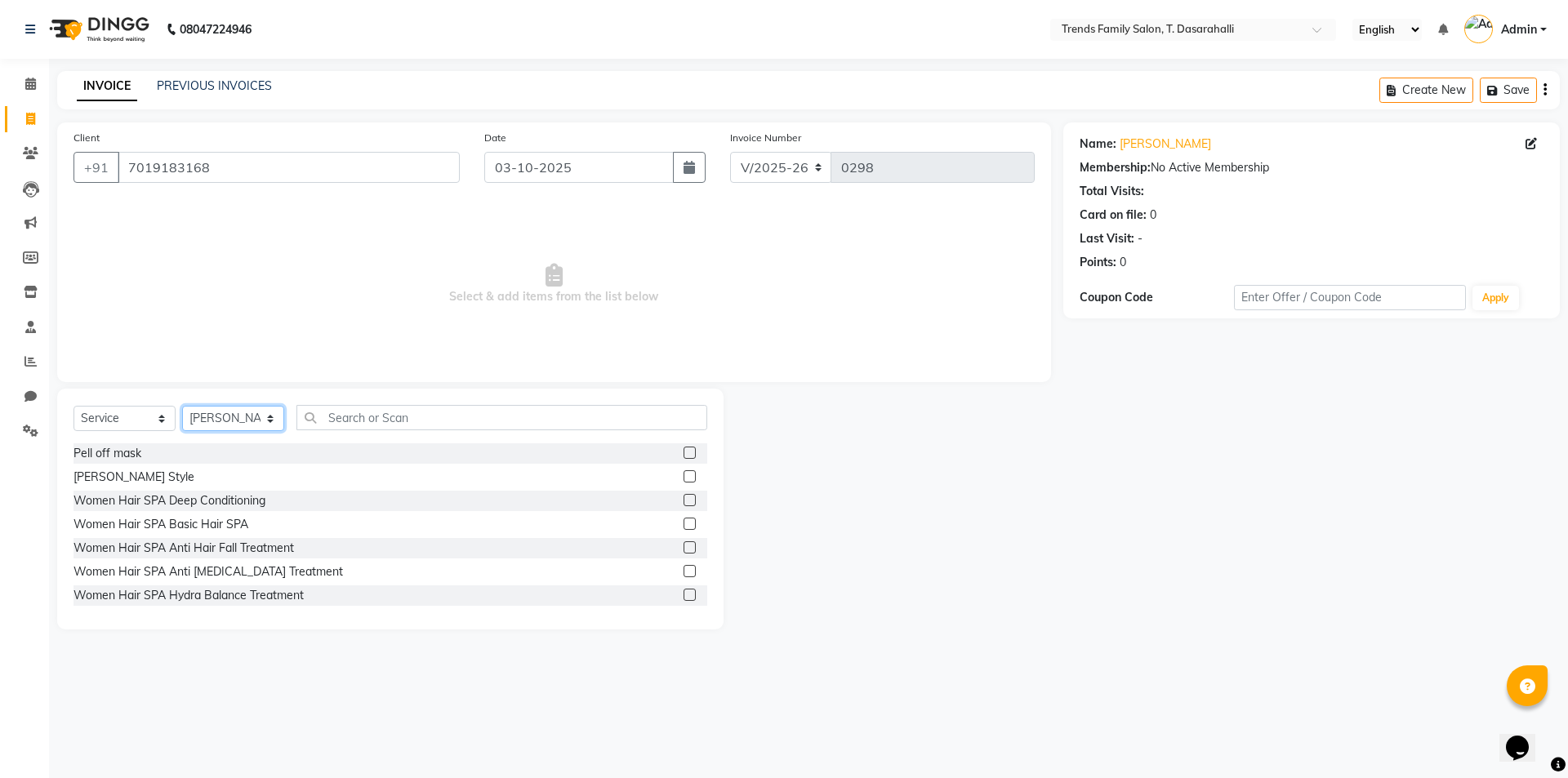
scroll to position [81, 0]
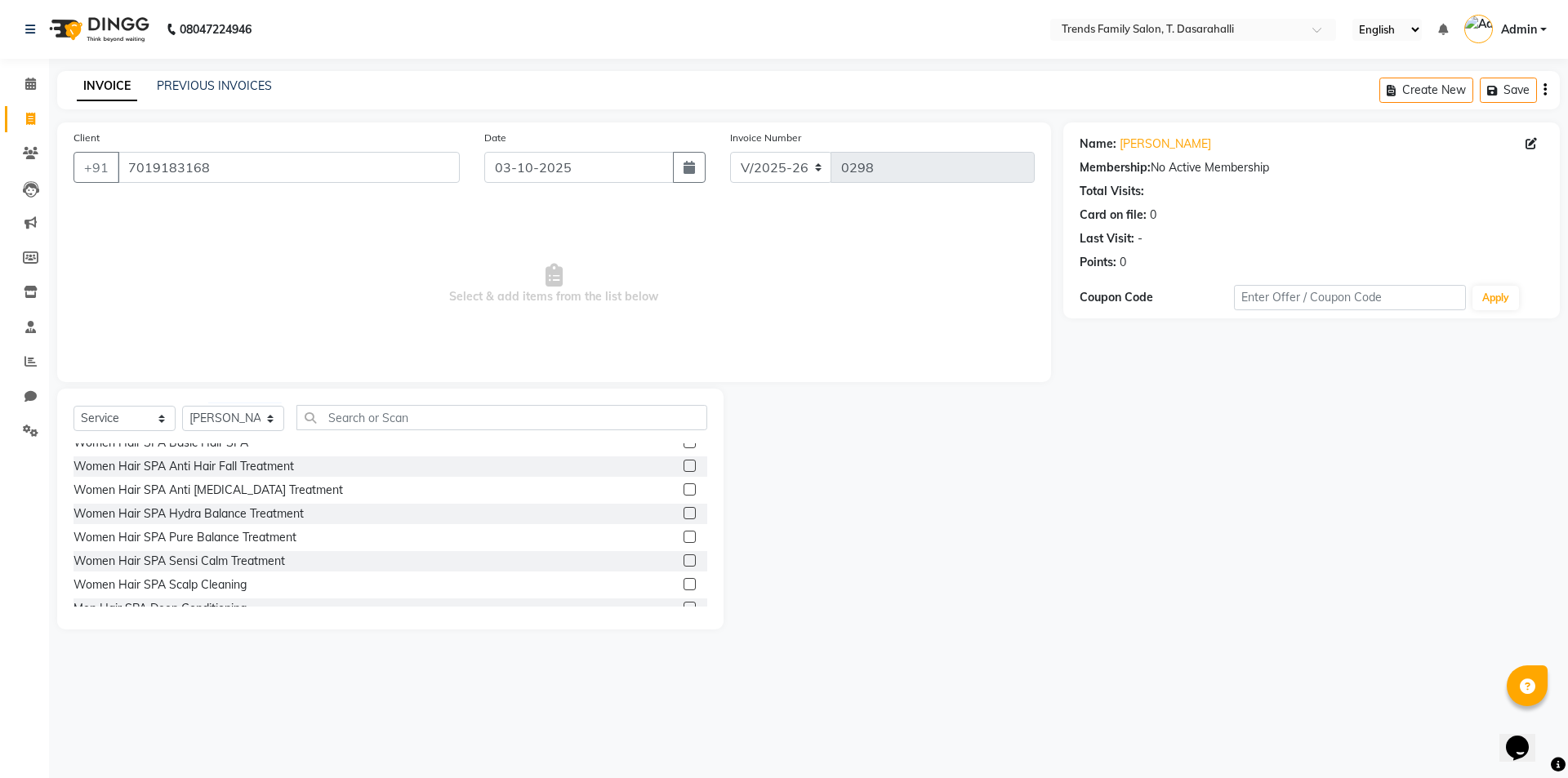
click at [347, 380] on div "Client [PHONE_NUMBER] Date [DATE] Invoice Number V/2025 V/[PHONE_NUMBER] Select…" at bounding box center [554, 252] width 994 height 259
click at [356, 413] on input "text" at bounding box center [502, 418] width 411 height 25
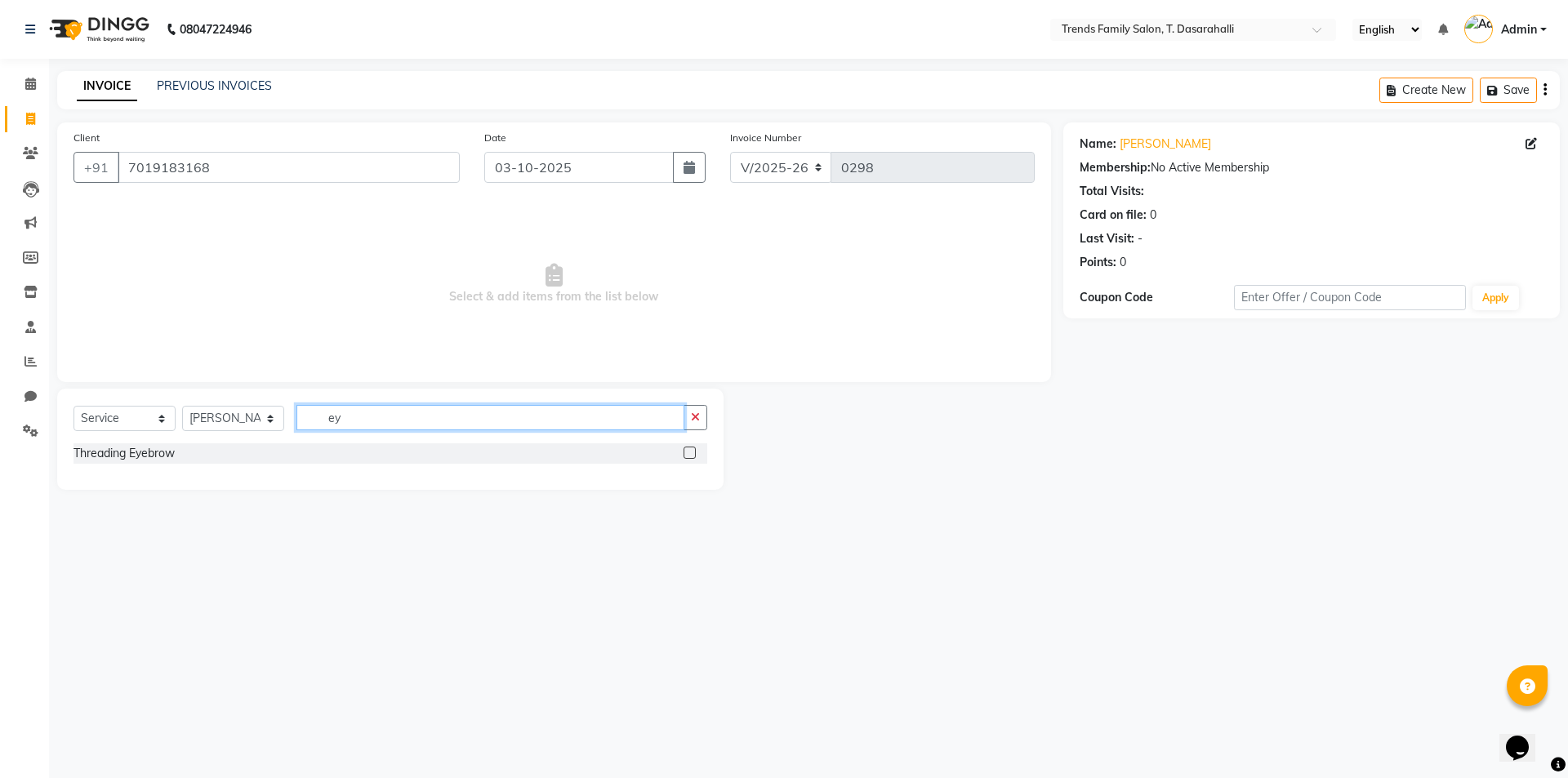
type input "ey"
click at [694, 454] on label at bounding box center [689, 452] width 12 height 12
click at [694, 454] on input "checkbox" at bounding box center [688, 453] width 10 height 10
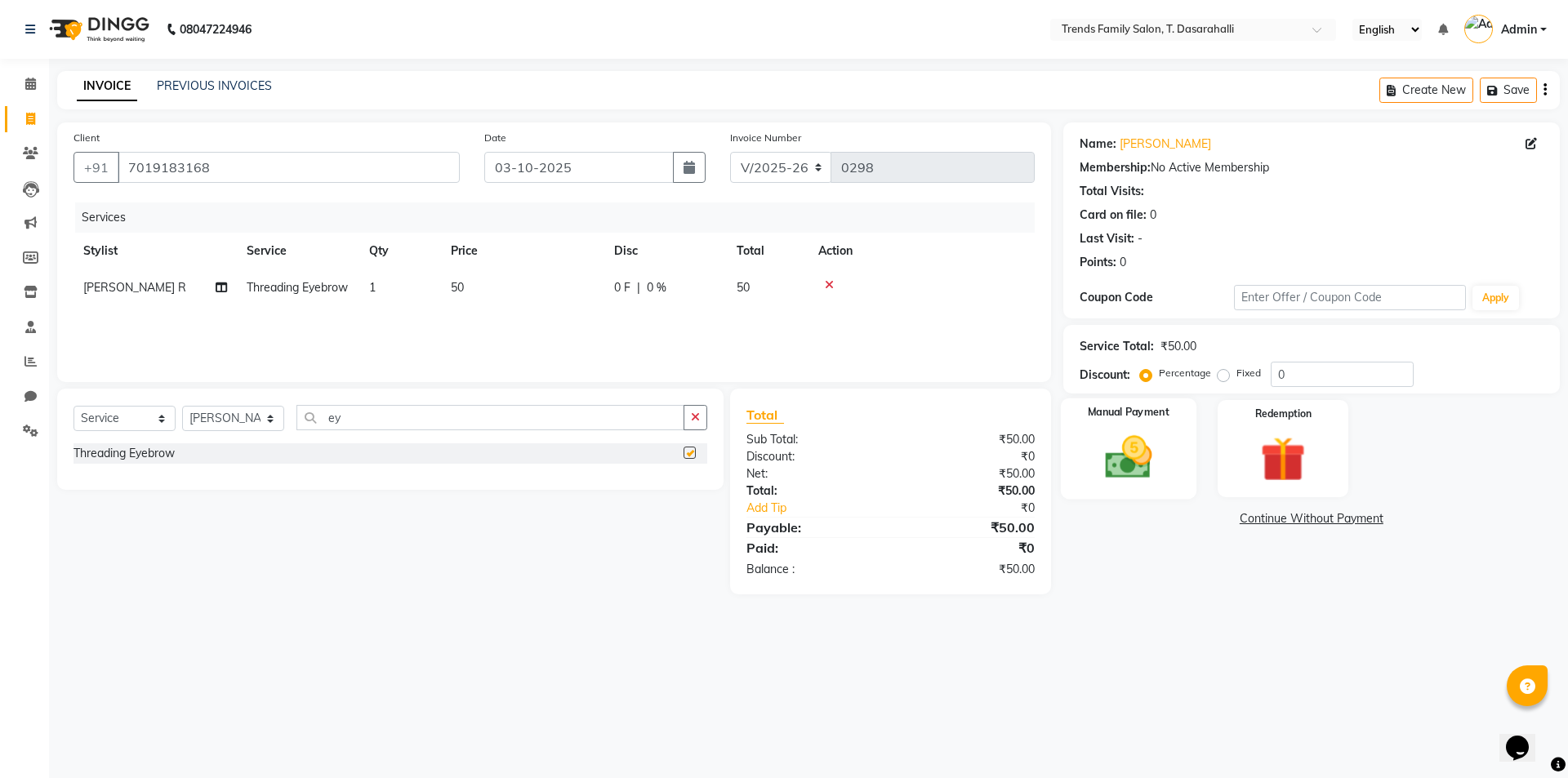
checkbox input "false"
click at [1118, 458] on img at bounding box center [1128, 458] width 76 height 54
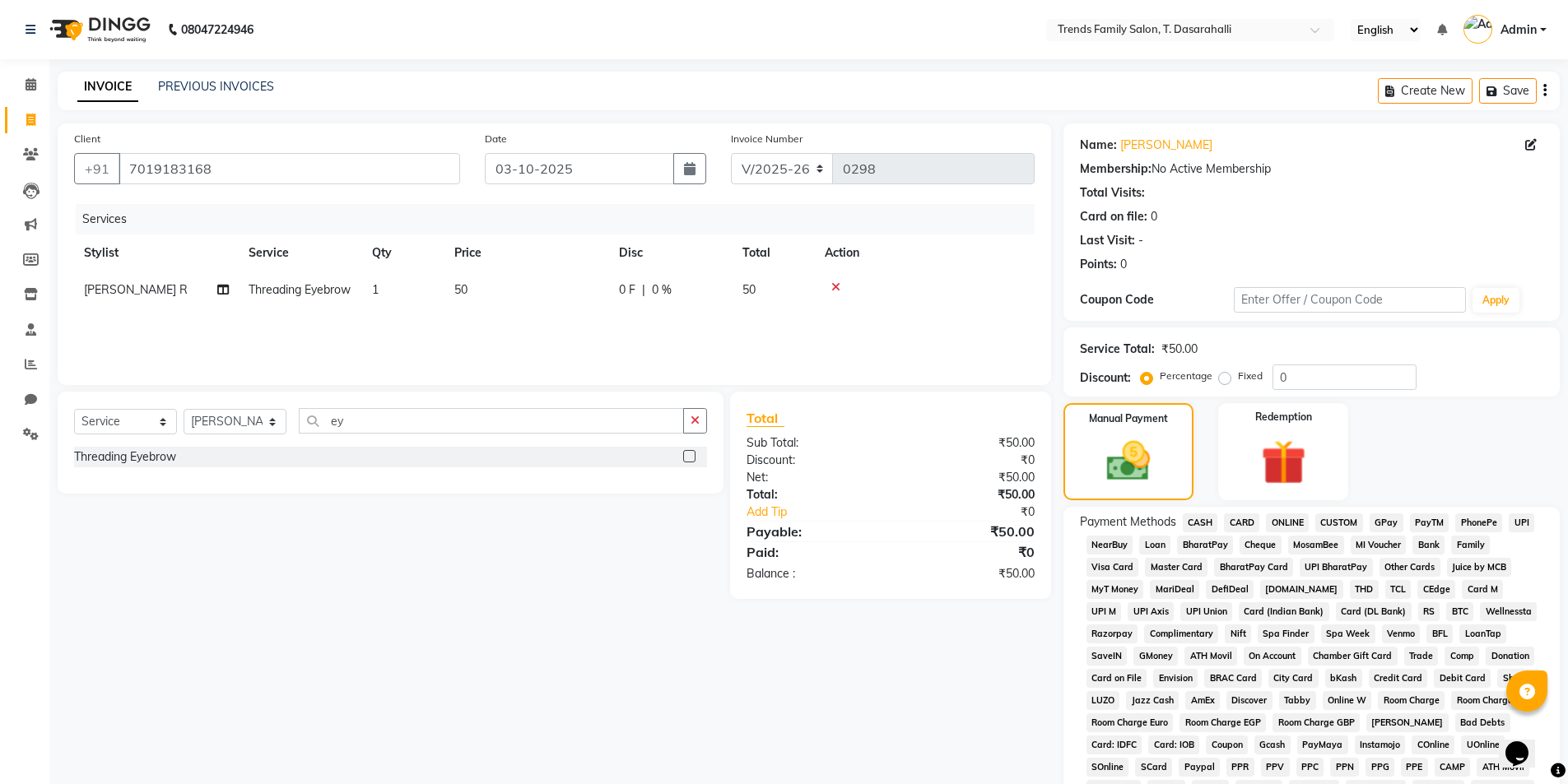
click at [1281, 520] on span "ONLINE" at bounding box center [1287, 523] width 42 height 19
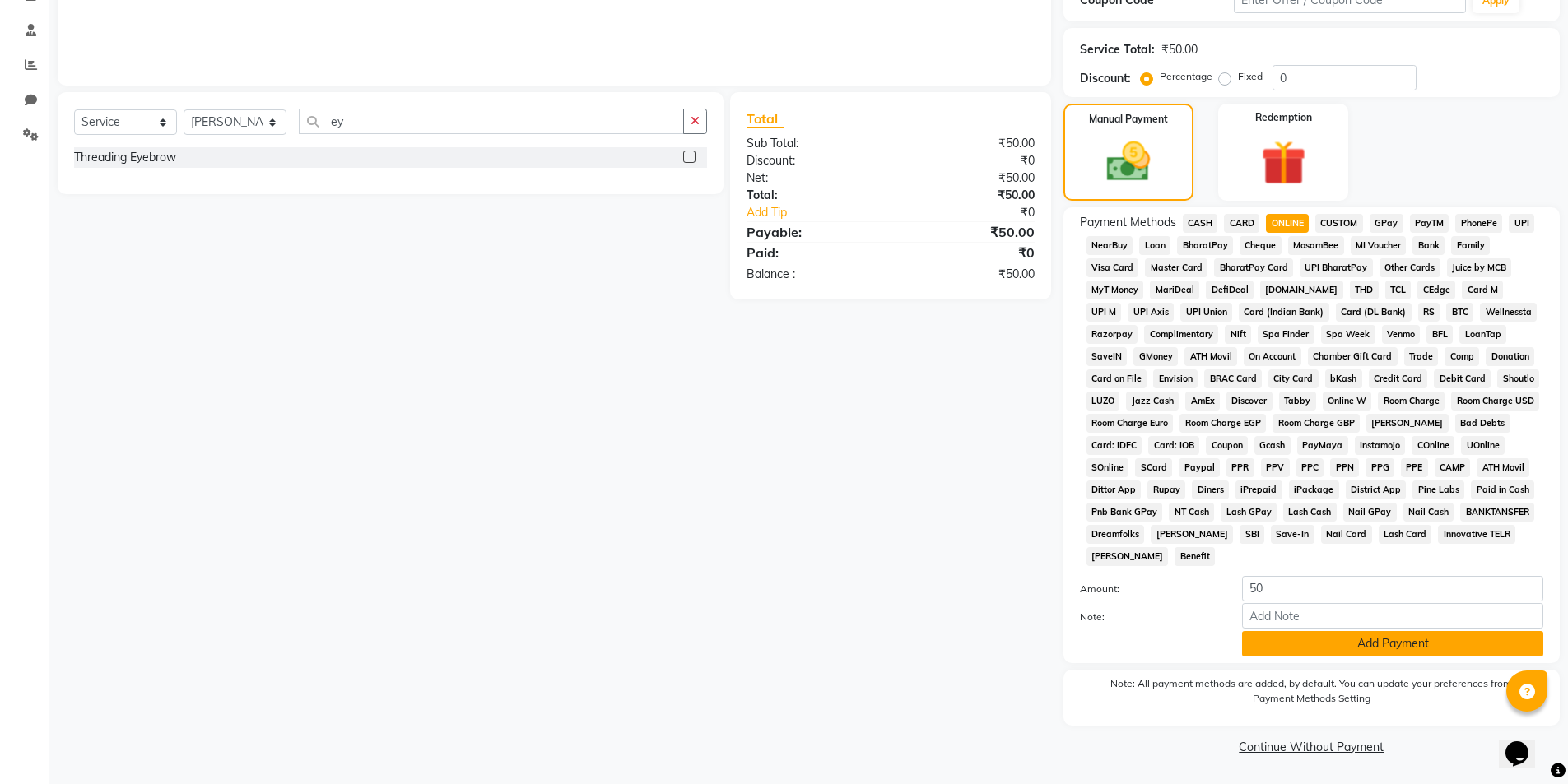
click at [1339, 654] on button "Add Payment" at bounding box center [1392, 643] width 301 height 25
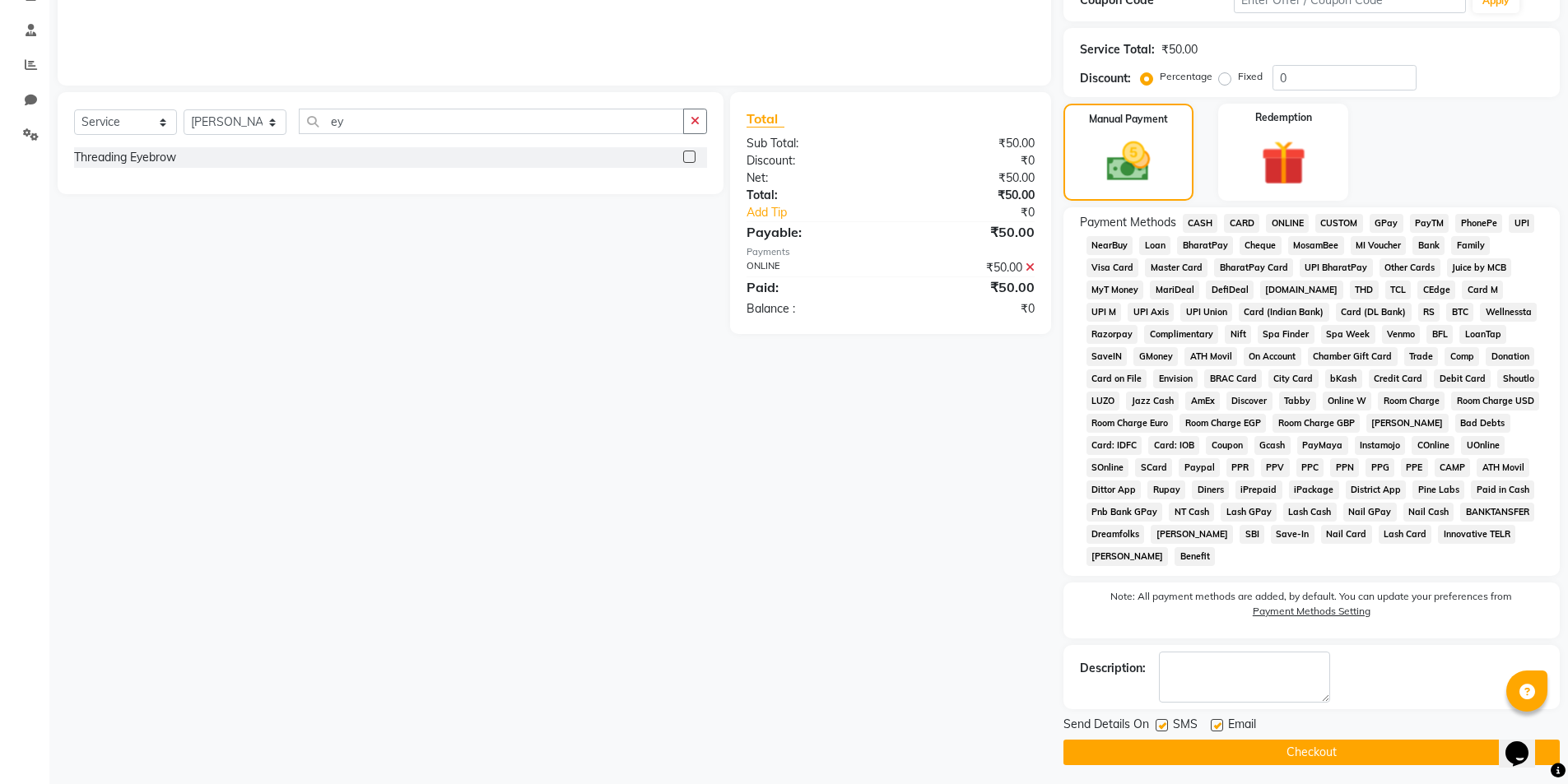
click at [1319, 743] on button "Checkout" at bounding box center [1311, 752] width 496 height 25
